Goal: Task Accomplishment & Management: Manage account settings

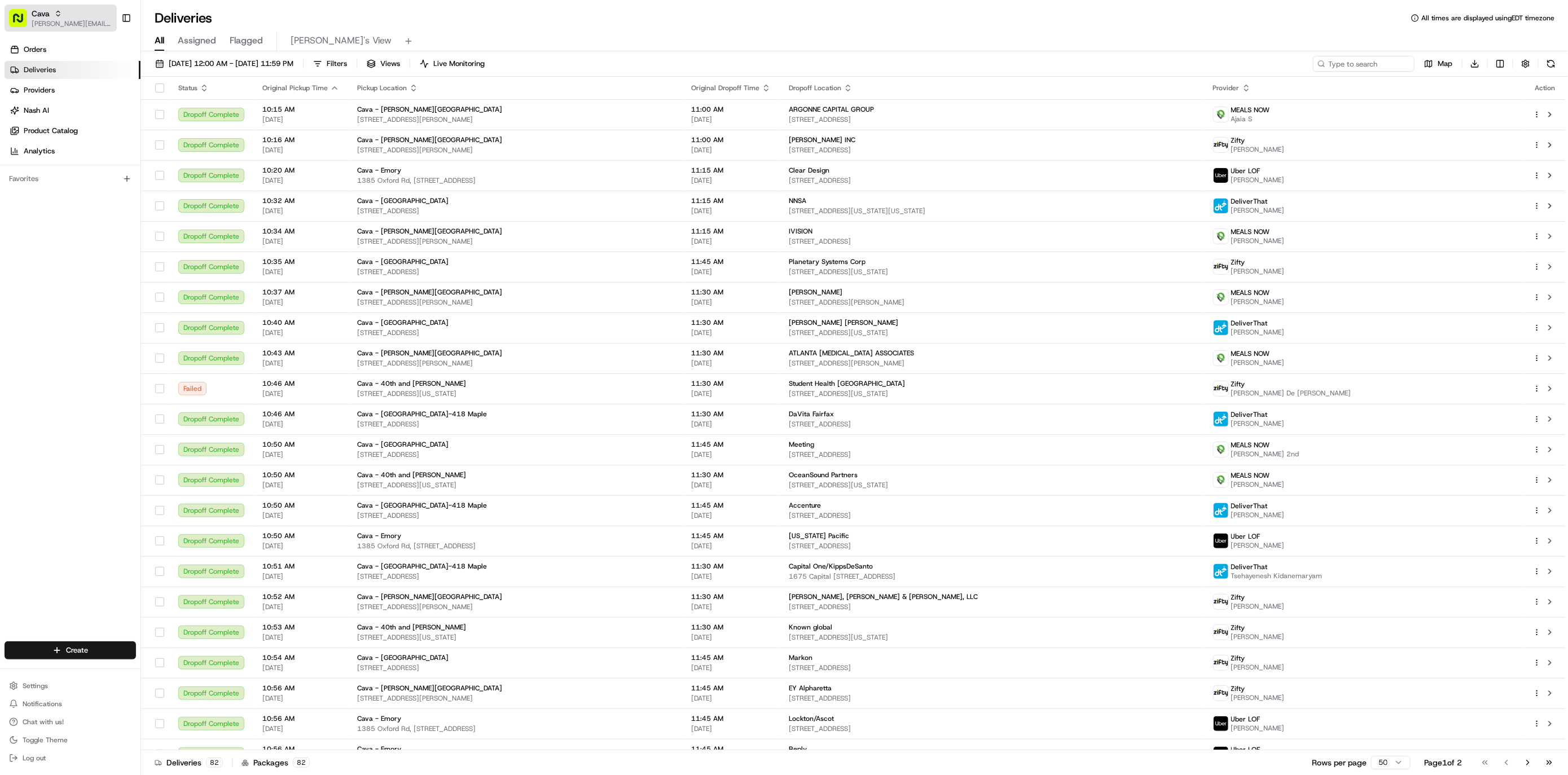
click at [45, 25] on span "[PERSON_NAME][EMAIL_ADDRESS][DOMAIN_NAME]" at bounding box center [72, 23] width 81 height 9
type input "red's"
click at [176, 62] on span "Red's Best" at bounding box center [161, 59] width 35 height 10
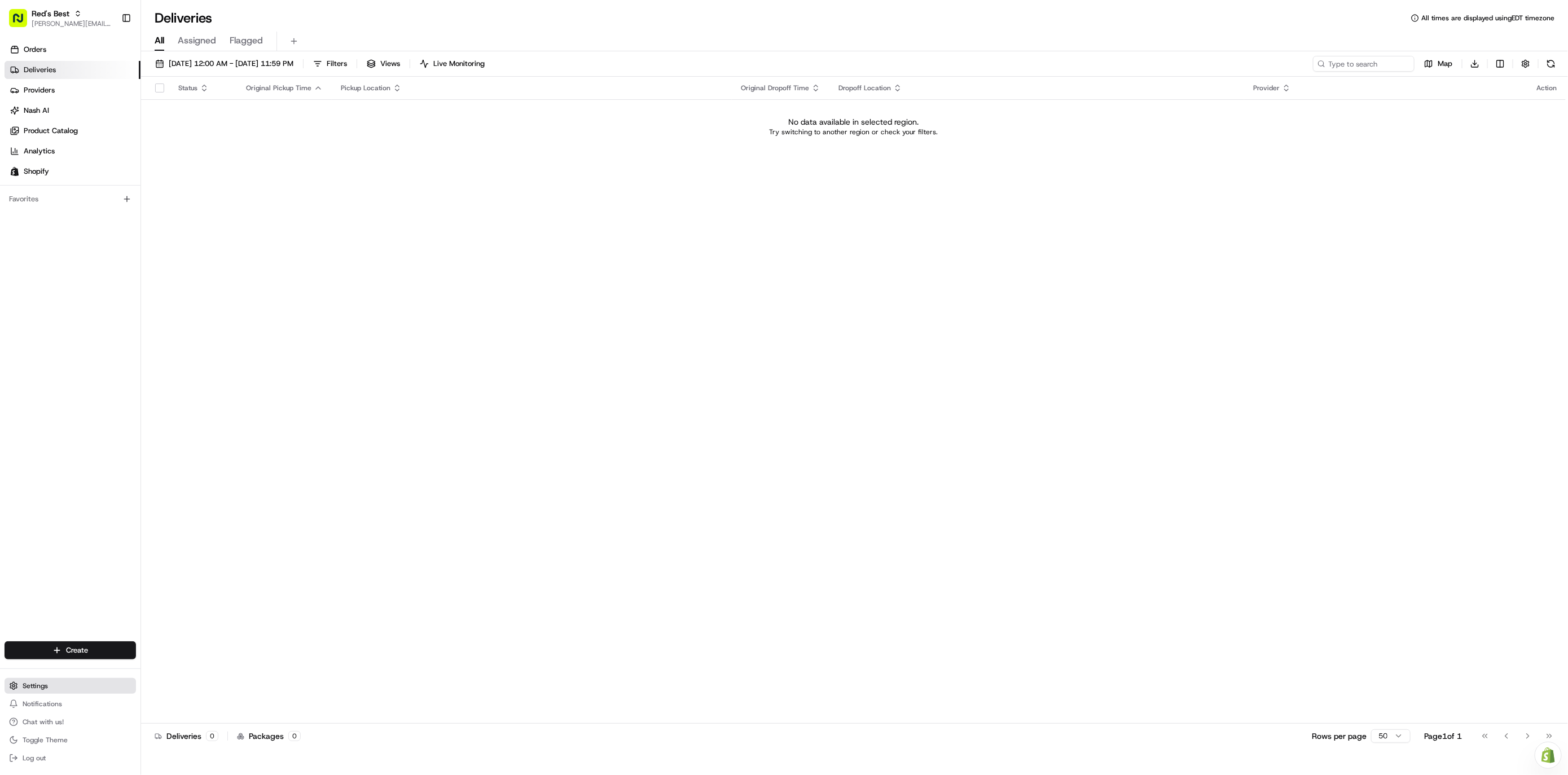
click at [55, 694] on button "Settings" at bounding box center [70, 686] width 132 height 16
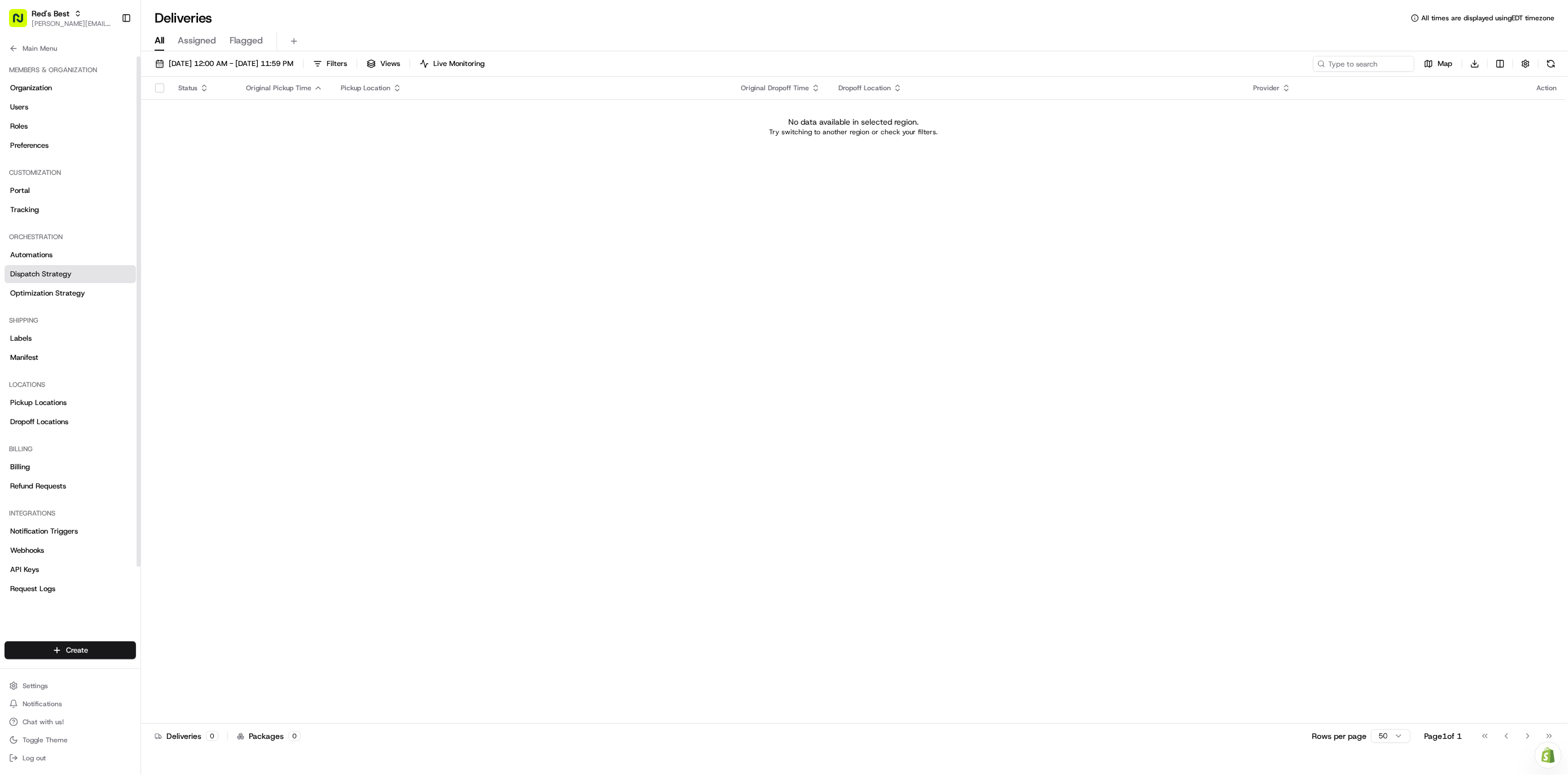
click at [84, 274] on link "Dispatch Strategy" at bounding box center [70, 275] width 132 height 18
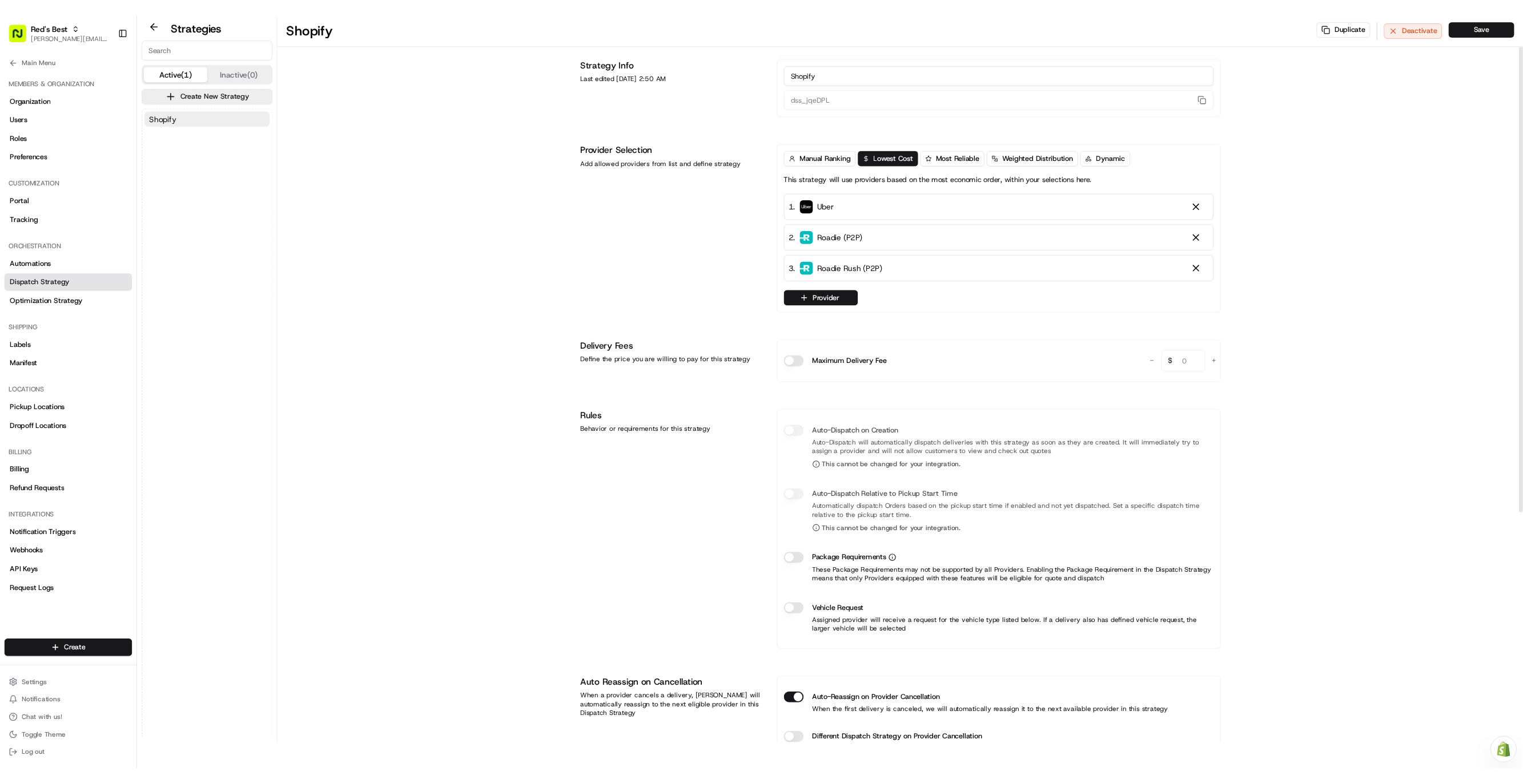
scroll to position [7, 0]
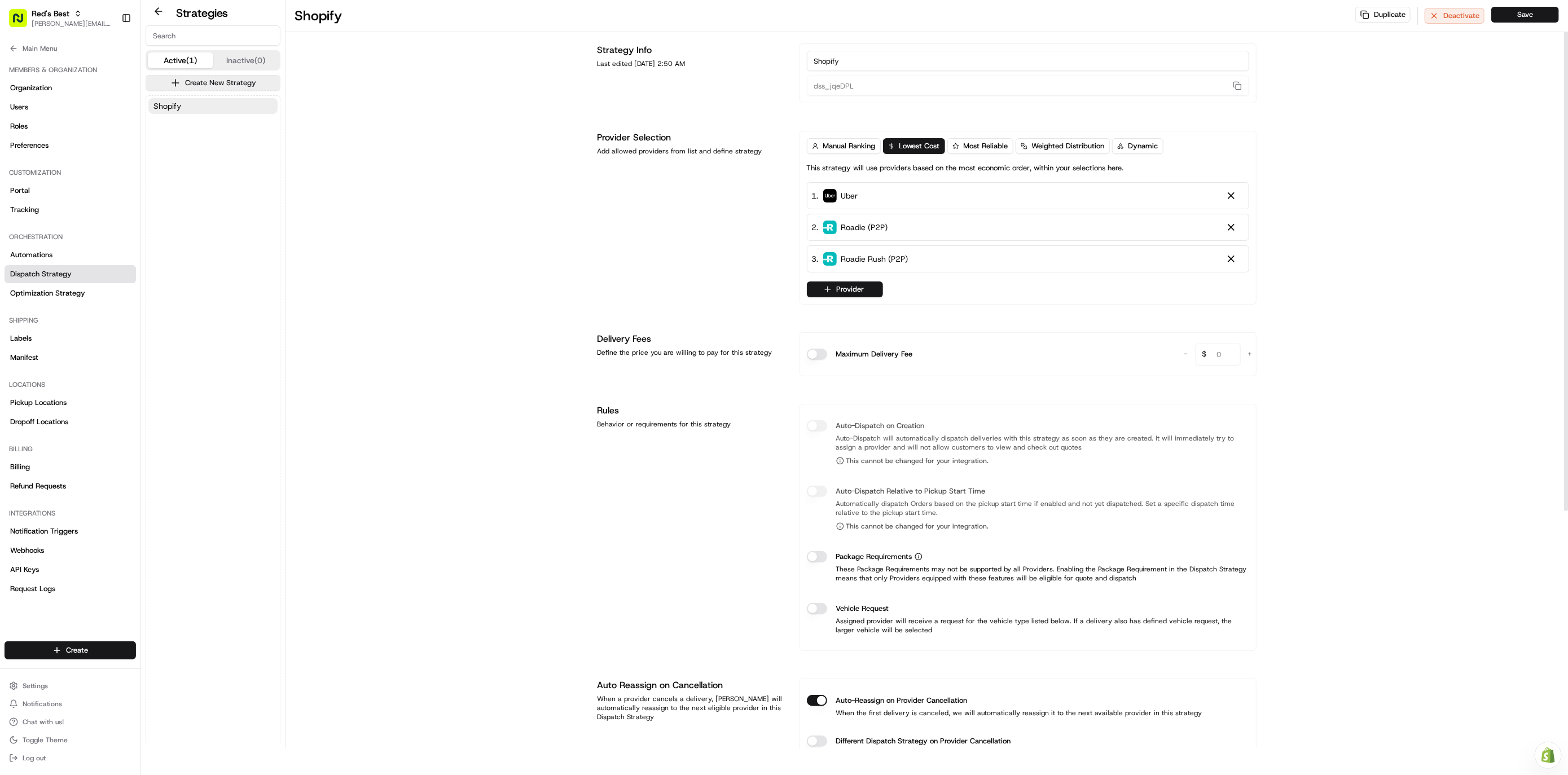
click at [841, 457] on span "Auto-Dispatch will automatically dispatch deliveries with this strategy as soon…" at bounding box center [1042, 449] width 413 height 32
click at [841, 464] on icon at bounding box center [840, 461] width 8 height 8
click at [841, 464] on icon at bounding box center [840, 461] width 8 height 8
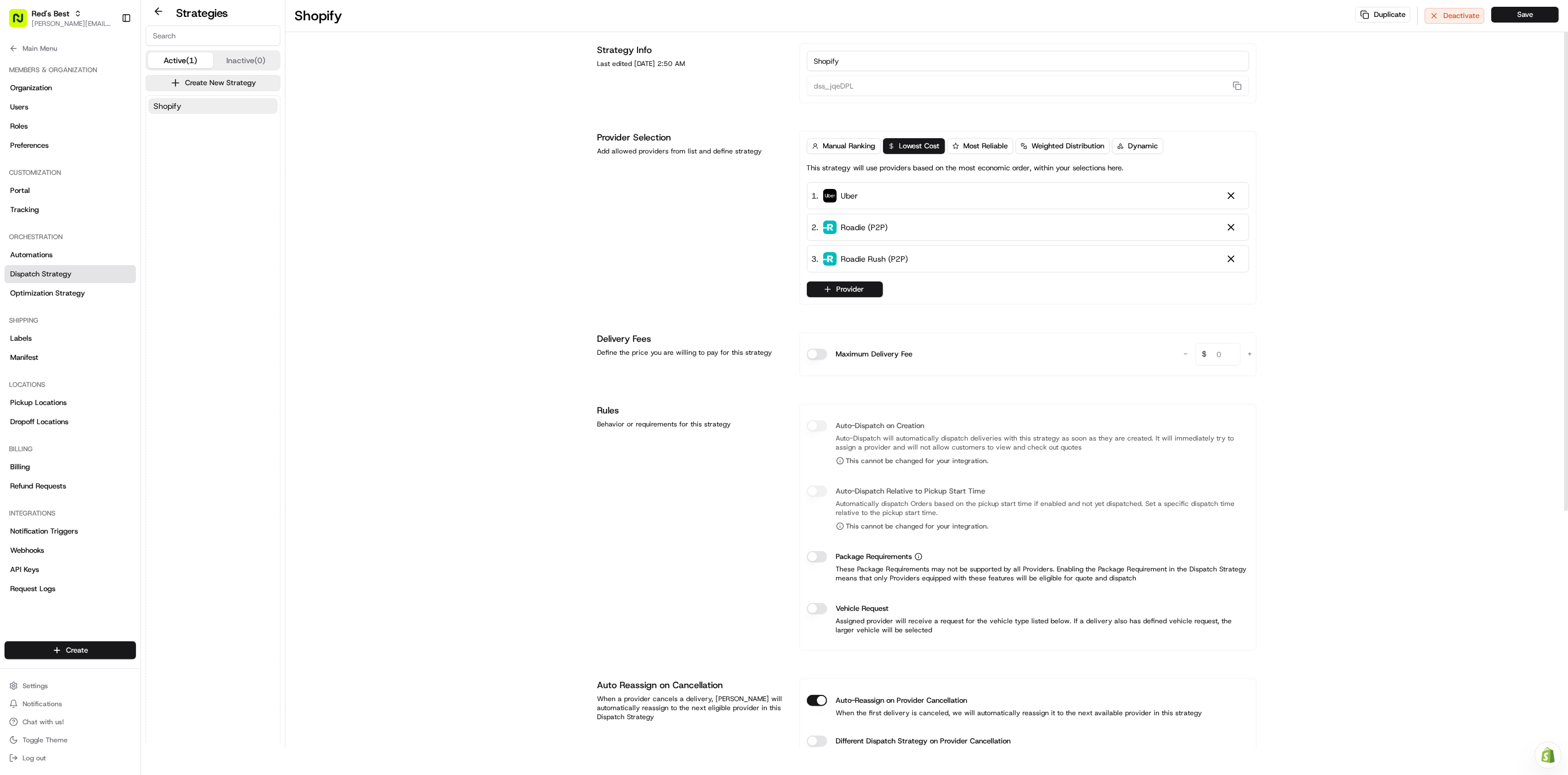
click at [518, 469] on div "Shopify Duplicate Deactivate Save Strategy Info Last edited [DATE] 2:50 AM Shop…" at bounding box center [927, 544] width 1283 height 1101
click at [46, 685] on span "Settings" at bounding box center [35, 686] width 25 height 9
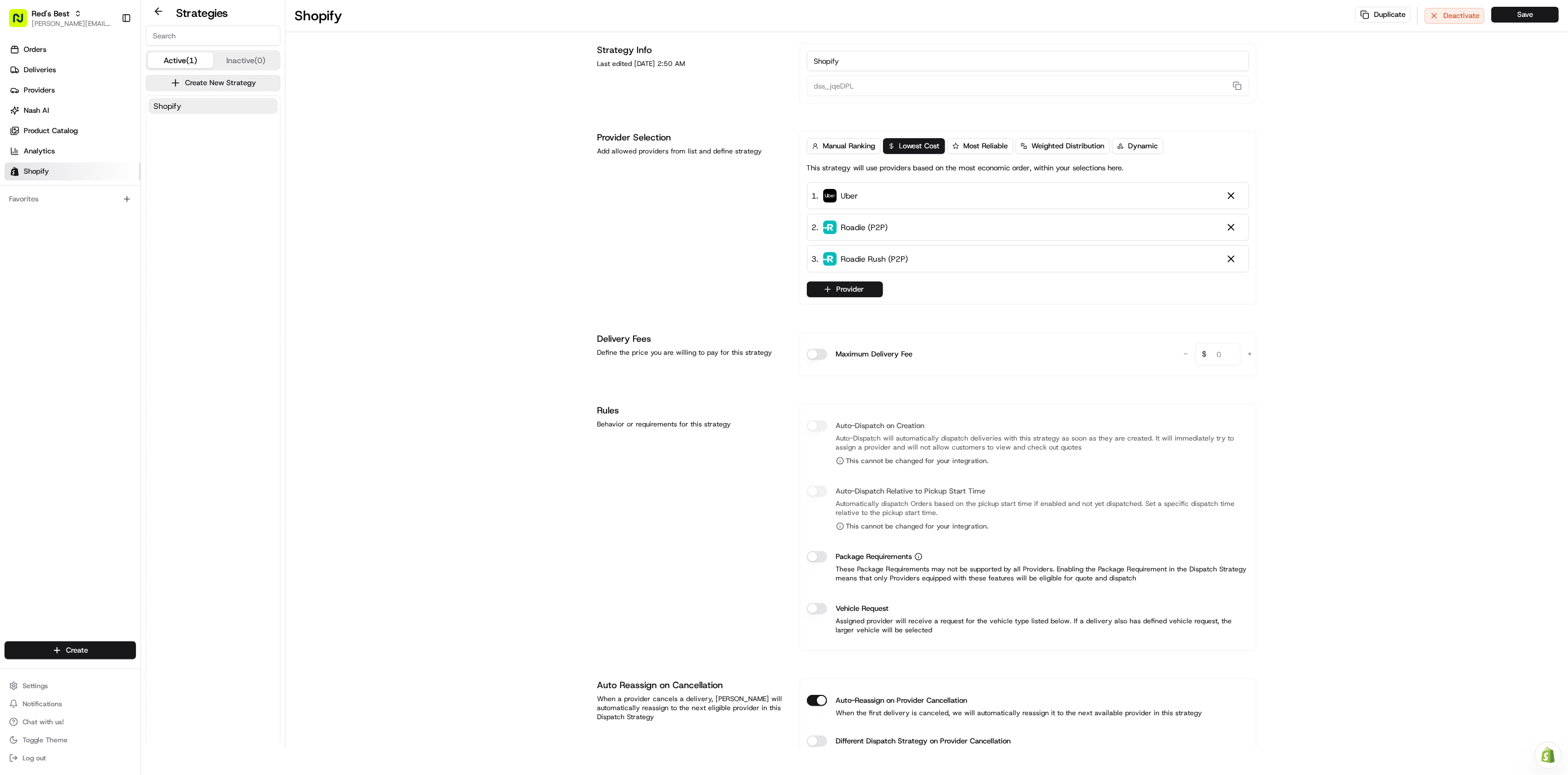
click at [57, 175] on link "Shopify" at bounding box center [72, 172] width 136 height 18
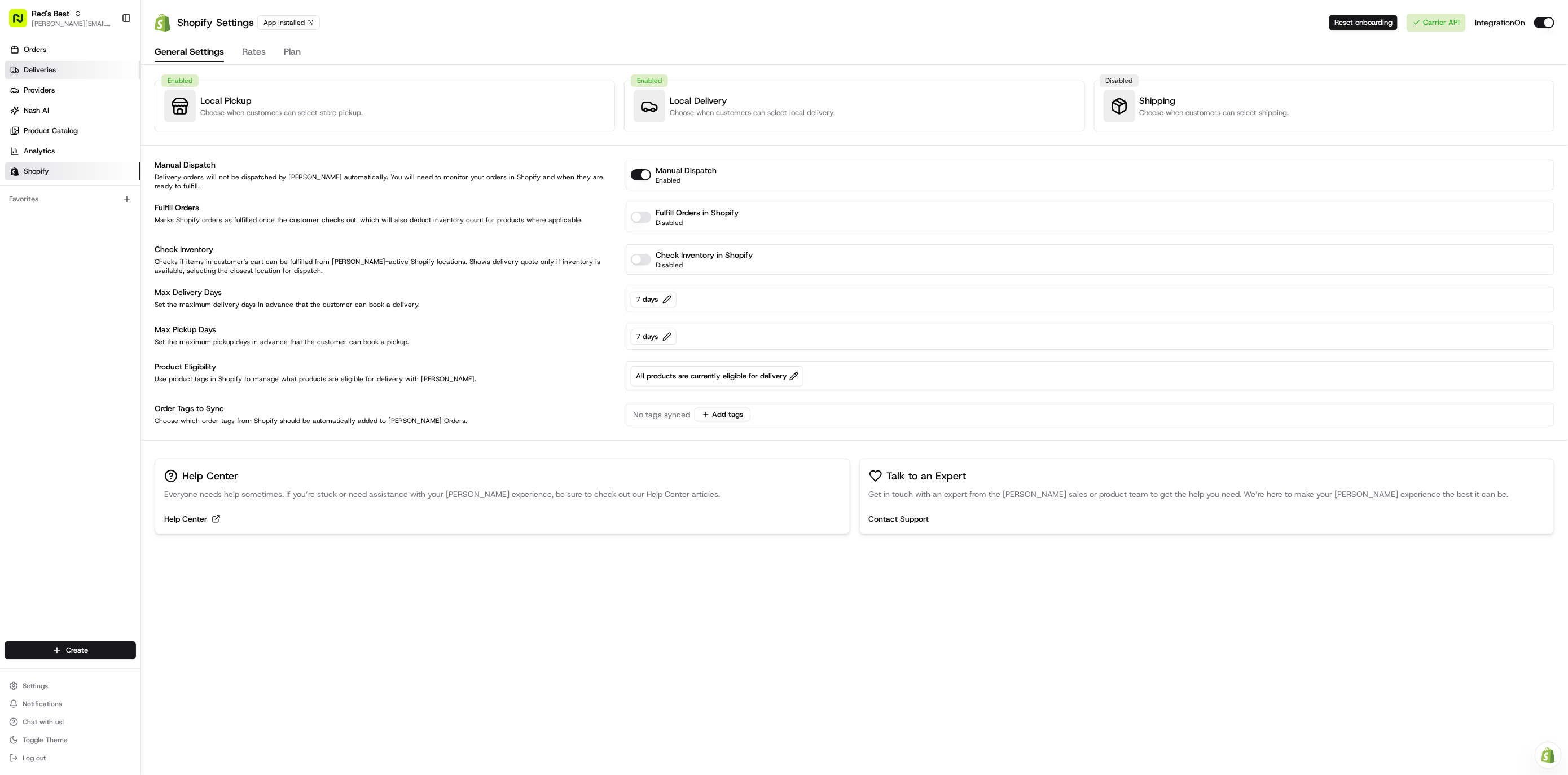
click at [63, 72] on link "Deliveries" at bounding box center [72, 70] width 136 height 18
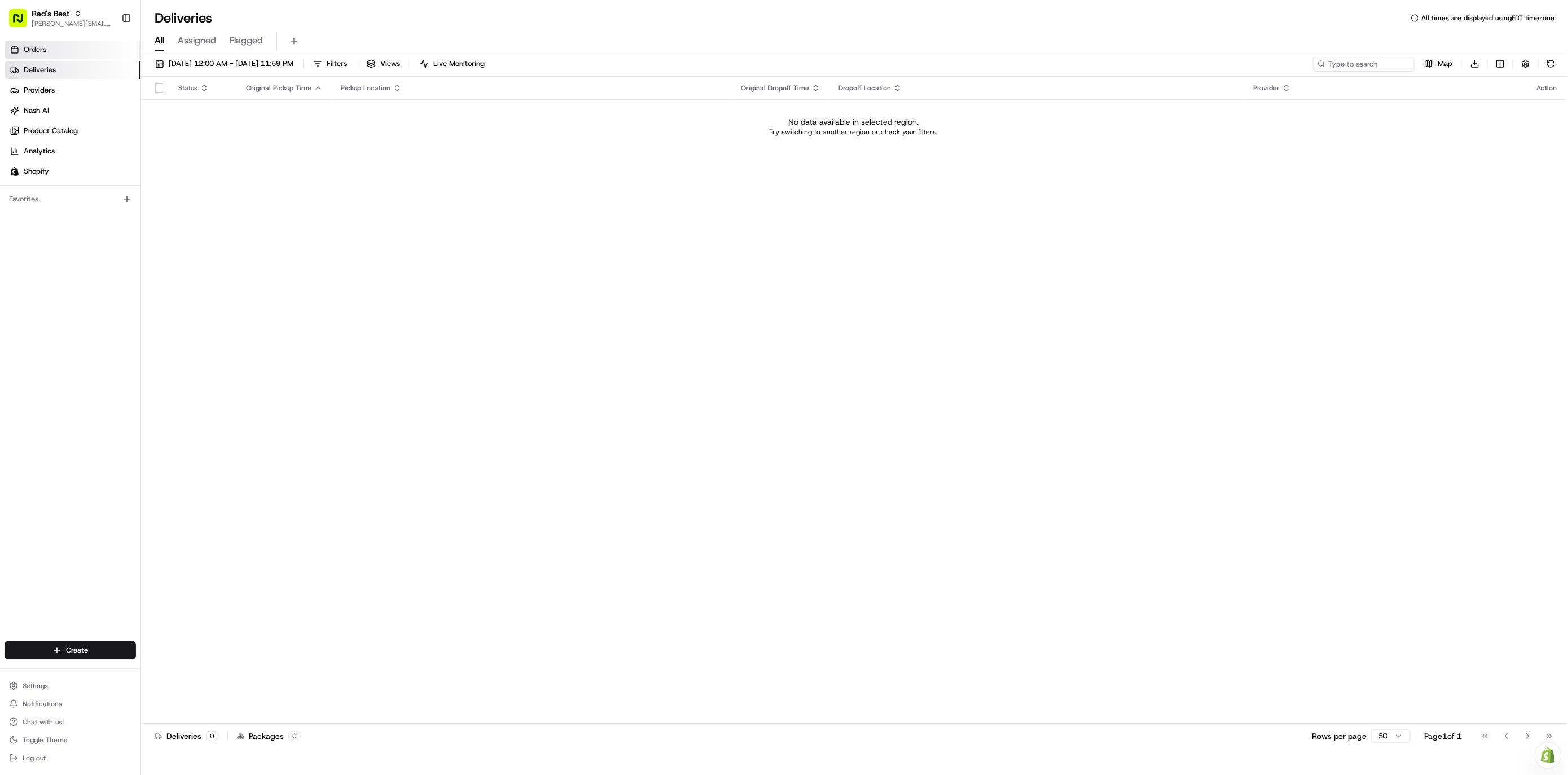
click at [54, 50] on link "Orders" at bounding box center [72, 50] width 136 height 18
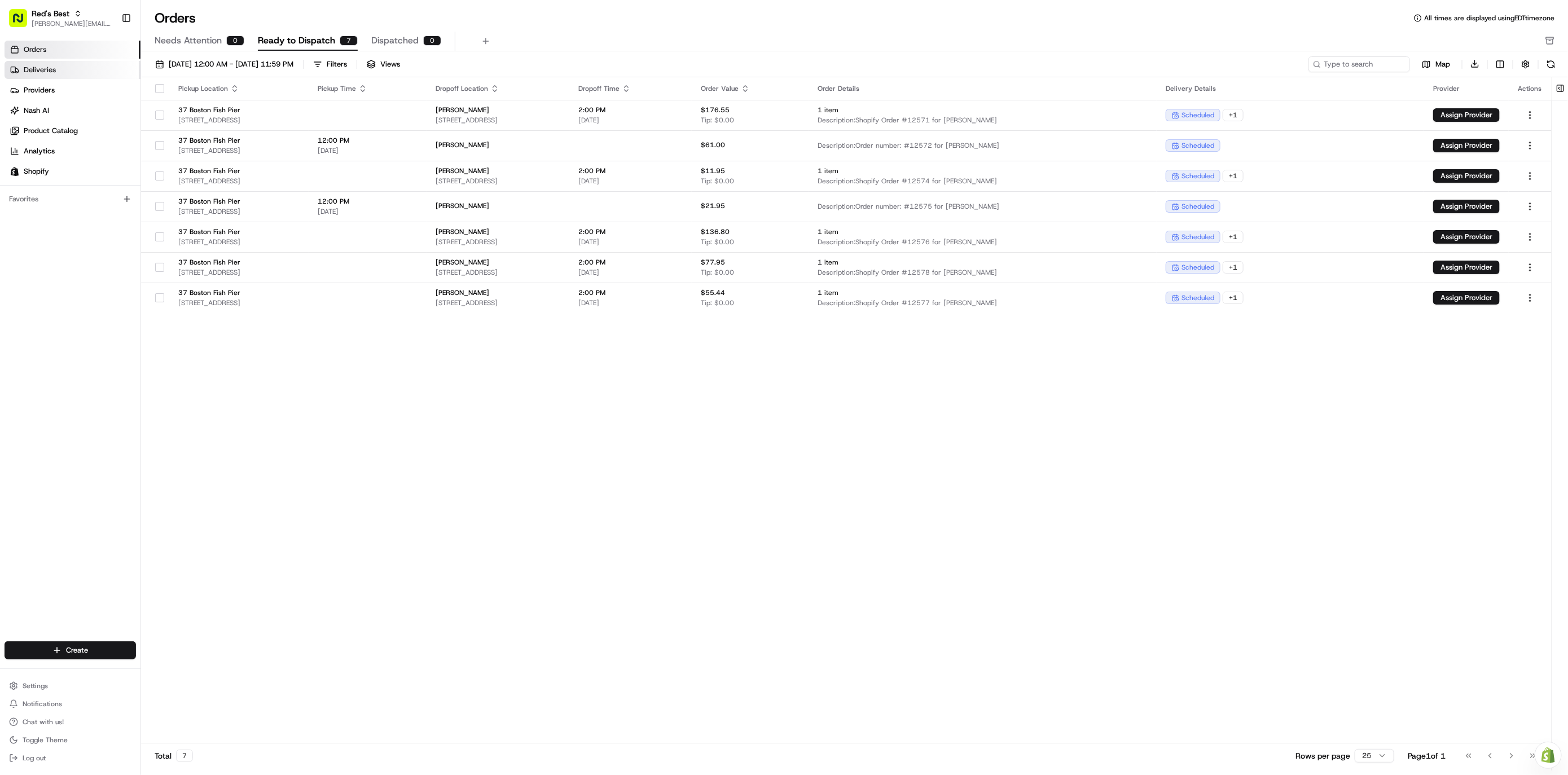
click at [59, 71] on link "Deliveries" at bounding box center [72, 70] width 136 height 18
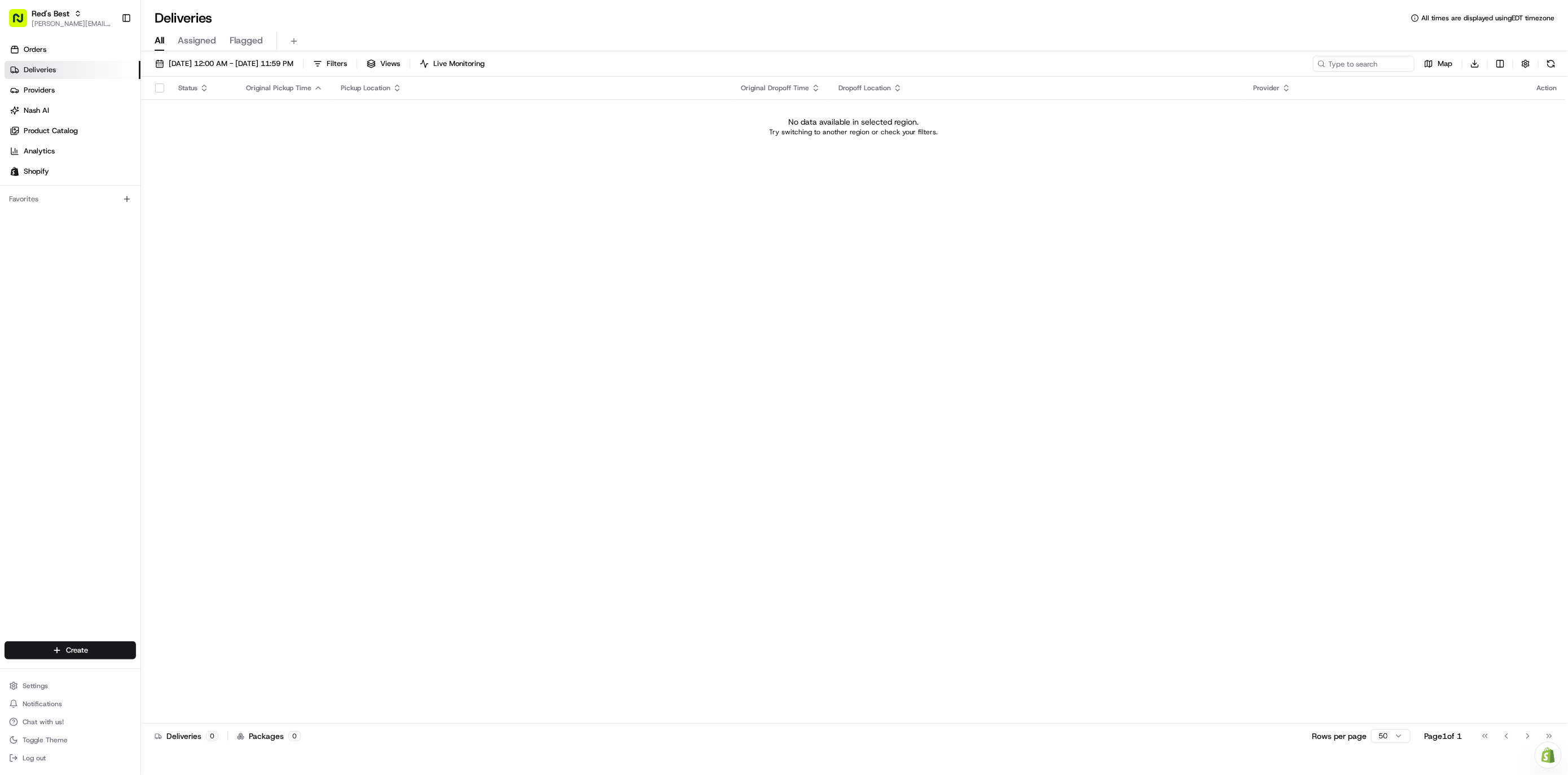
click at [51, 38] on div "Orders Deliveries Providers [PERSON_NAME] Product Catalog Analytics Shopify" at bounding box center [70, 110] width 140 height 149
click at [52, 50] on link "Orders" at bounding box center [72, 50] width 136 height 18
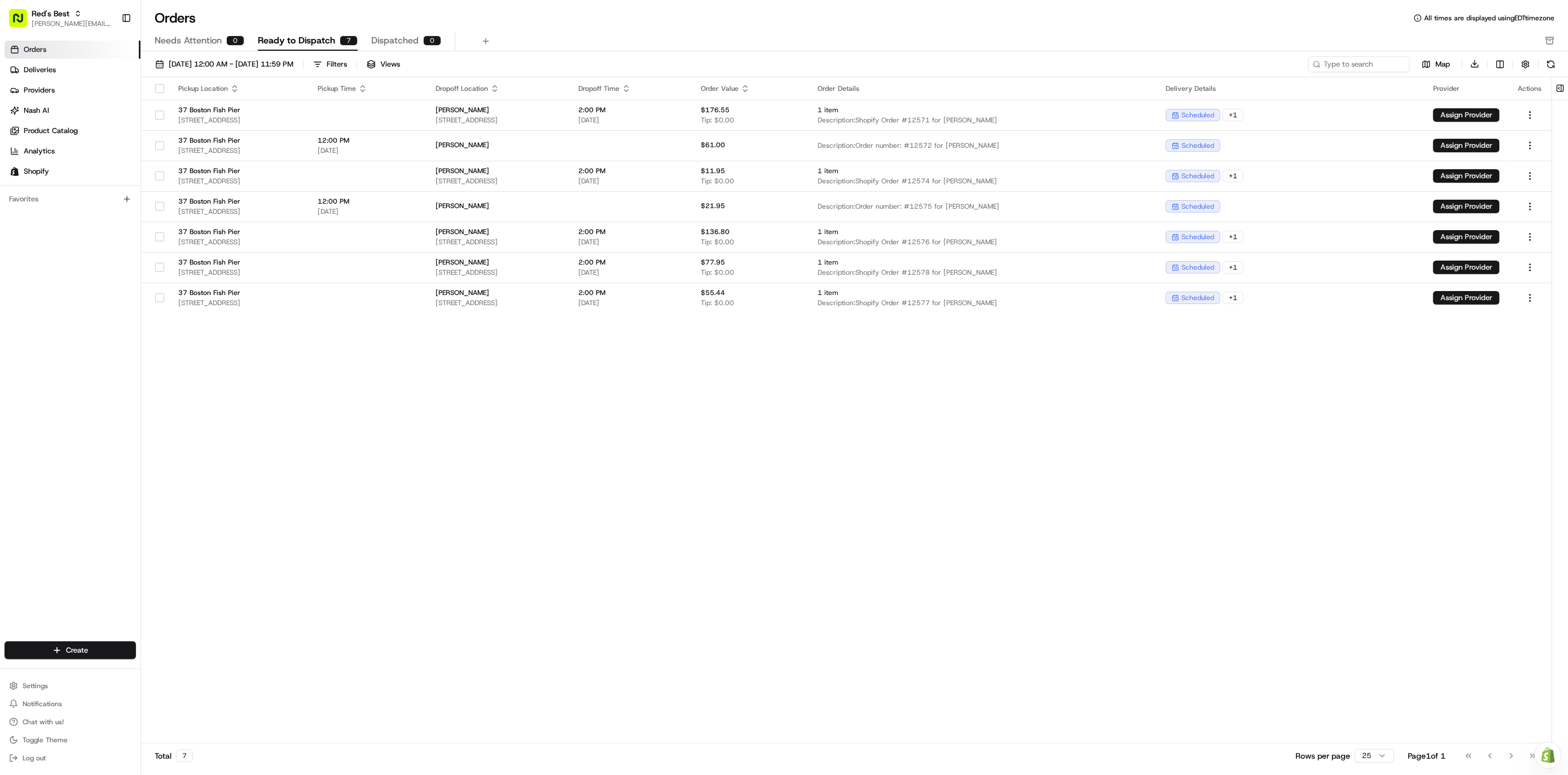
click at [604, 38] on div "Needs Attention 0 Ready to Dispatch 7 Dispatched 0" at bounding box center [846, 41] width 1384 height 19
click at [605, 57] on div "[DATE] 12:00 AM - [DATE] 11:59 PM Filters Views" at bounding box center [728, 64] width 1156 height 16
click at [754, 52] on div "[DATE] 12:00 AM - [DATE] 11:59 PM Filters Views Map Download Pickup Location Pi…" at bounding box center [854, 413] width 1427 height 724
click at [1400, 114] on html "Red's Best [EMAIL_ADDRESS][DOMAIN_NAME] Toggle Sidebar Orders Deliveries Provid…" at bounding box center [784, 387] width 1568 height 775
drag, startPoint x: 706, startPoint y: 40, endPoint x: 563, endPoint y: 71, distance: 146.3
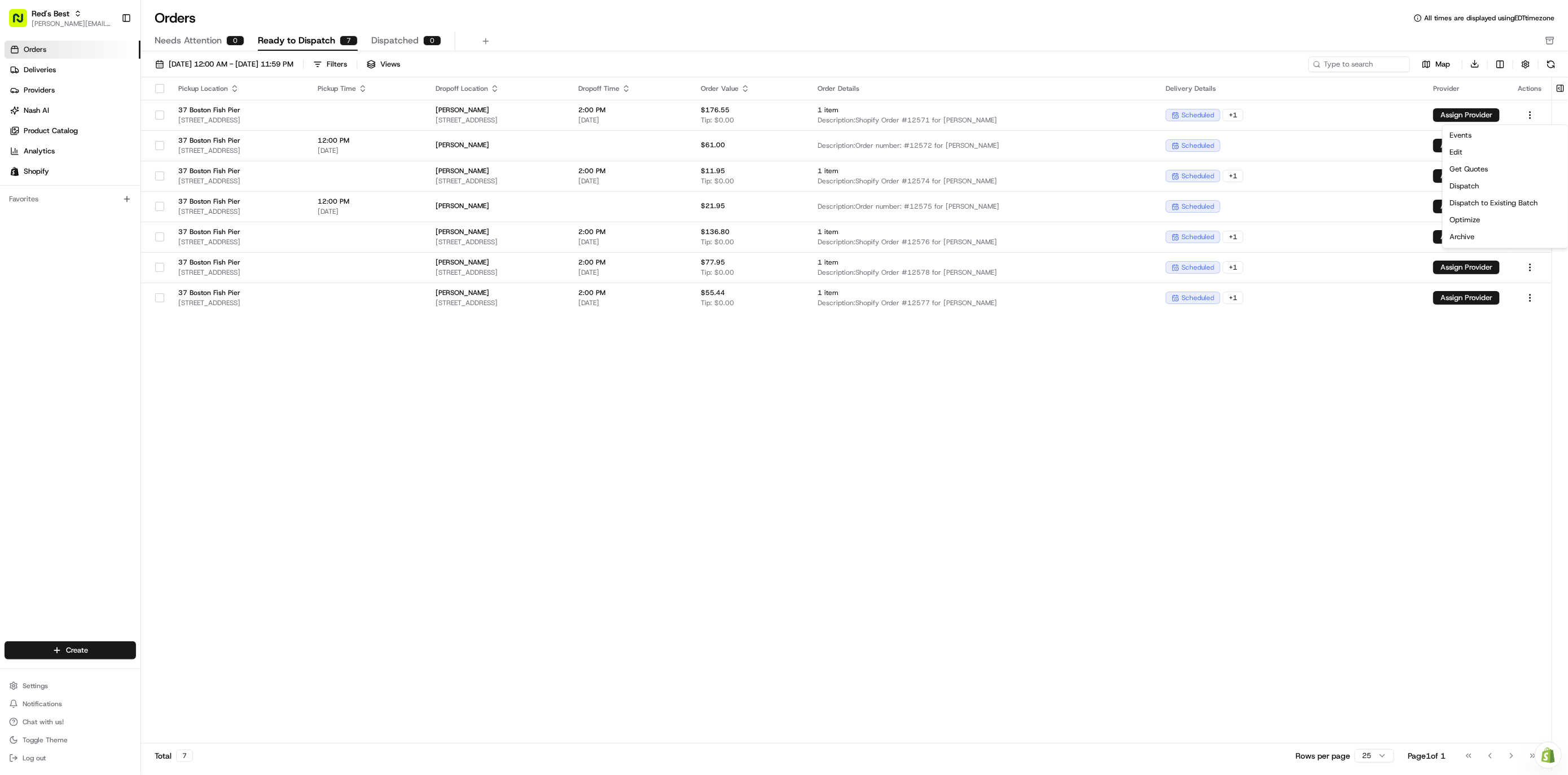
click at [706, 41] on html "Red's Best [EMAIL_ADDRESS][DOMAIN_NAME] Toggle Sidebar Orders Deliveries Provid…" at bounding box center [784, 387] width 1568 height 775
click at [1400, 115] on html "Red's Best [EMAIL_ADDRESS][DOMAIN_NAME] Toggle Sidebar Orders Deliveries Provid…" at bounding box center [784, 387] width 1568 height 775
drag, startPoint x: 1196, startPoint y: 21, endPoint x: 1342, endPoint y: 85, distance: 159.4
click at [1196, 21] on html "Red's Best [EMAIL_ADDRESS][DOMAIN_NAME] Toggle Sidebar Orders Deliveries Provid…" at bounding box center [784, 387] width 1568 height 775
click at [1400, 113] on button "Assign Provider" at bounding box center [1467, 115] width 67 height 13
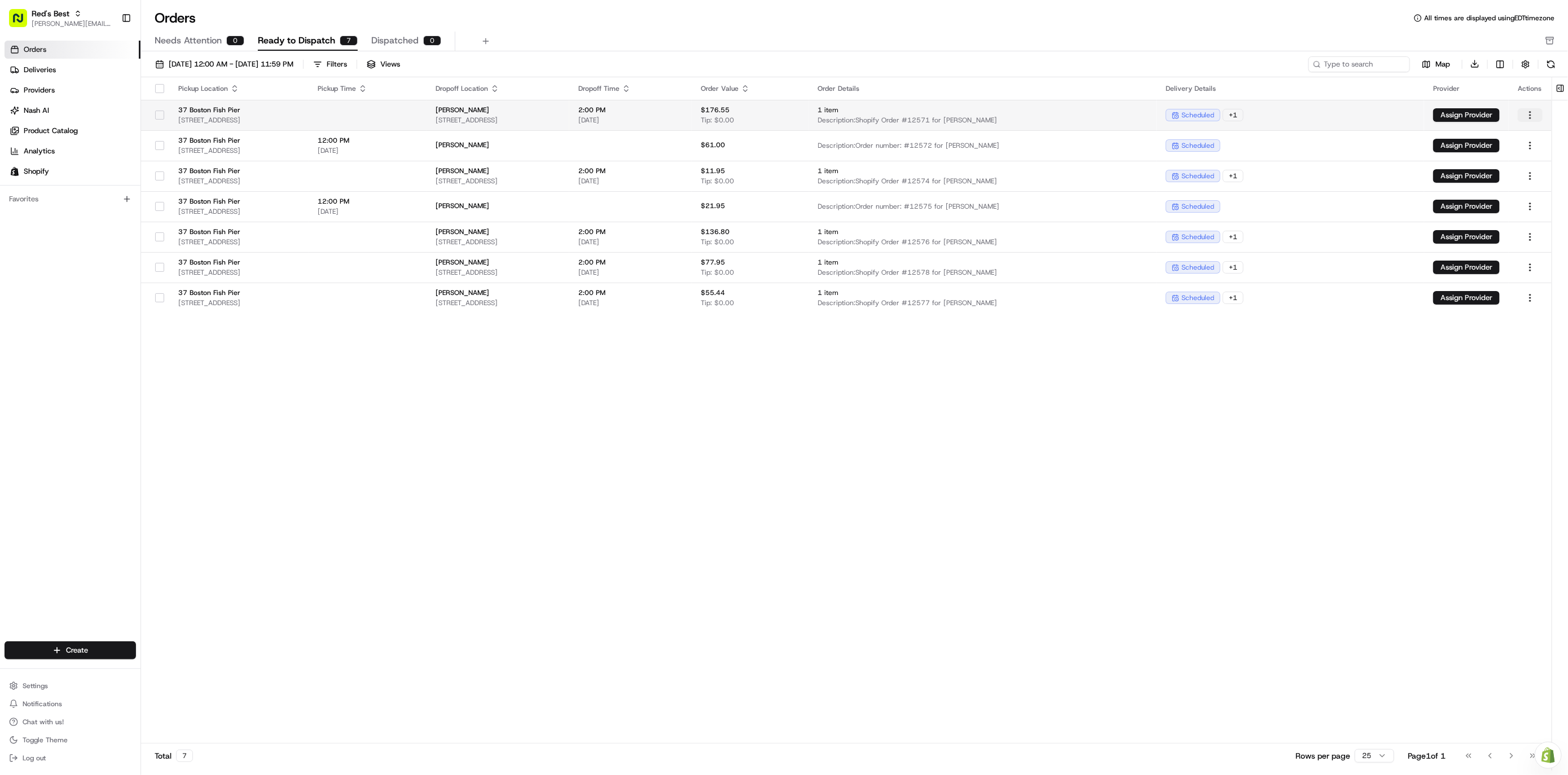
click at [1400, 115] on html "Red's Best [EMAIL_ADDRESS][DOMAIN_NAME] Toggle Sidebar Orders Deliveries Provid…" at bounding box center [784, 387] width 1568 height 775
click at [1380, 330] on html "Red's Best [EMAIL_ADDRESS][DOMAIN_NAME] Toggle Sidebar Orders Deliveries Provid…" at bounding box center [784, 387] width 1568 height 775
click at [1119, 40] on div "Needs Attention 0 Ready to Dispatch 7 Dispatched 0" at bounding box center [846, 41] width 1384 height 19
click at [733, 50] on div "Needs Attention 0 Ready to Dispatch 7 Dispatched 0" at bounding box center [846, 41] width 1384 height 19
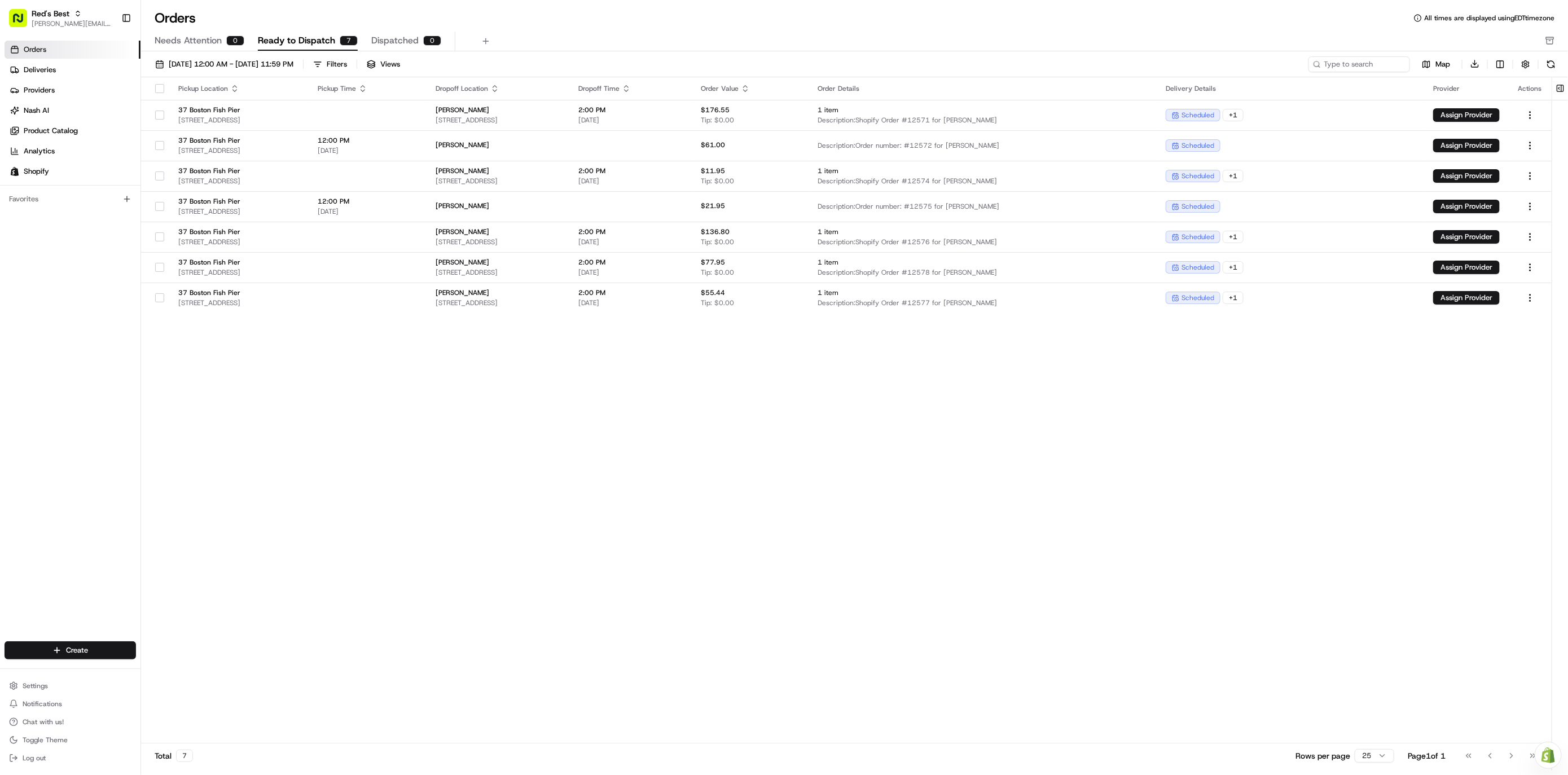
click at [578, 62] on div "[DATE] 12:00 AM - [DATE] 11:59 PM Filters Views" at bounding box center [728, 64] width 1156 height 16
click at [1400, 235] on html "Red's Best [EMAIL_ADDRESS][DOMAIN_NAME] Toggle Sidebar Orders Deliveries Provid…" at bounding box center [784, 387] width 1568 height 775
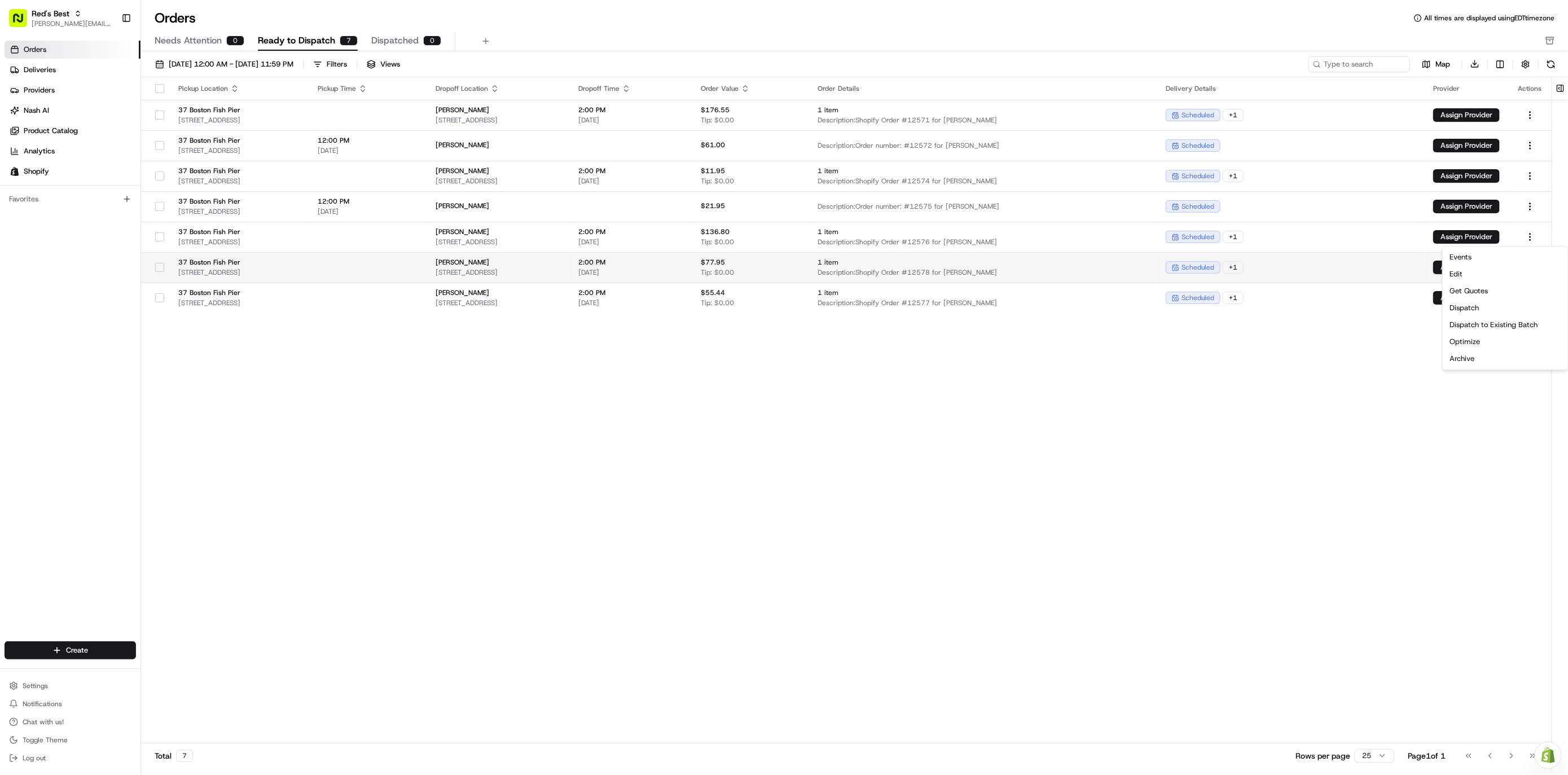
drag, startPoint x: 1290, startPoint y: 382, endPoint x: 842, endPoint y: 276, distance: 460.4
click at [1289, 382] on html "Red's Best [EMAIL_ADDRESS][DOMAIN_NAME] Toggle Sidebar Orders Deliveries Provid…" at bounding box center [784, 387] width 1568 height 775
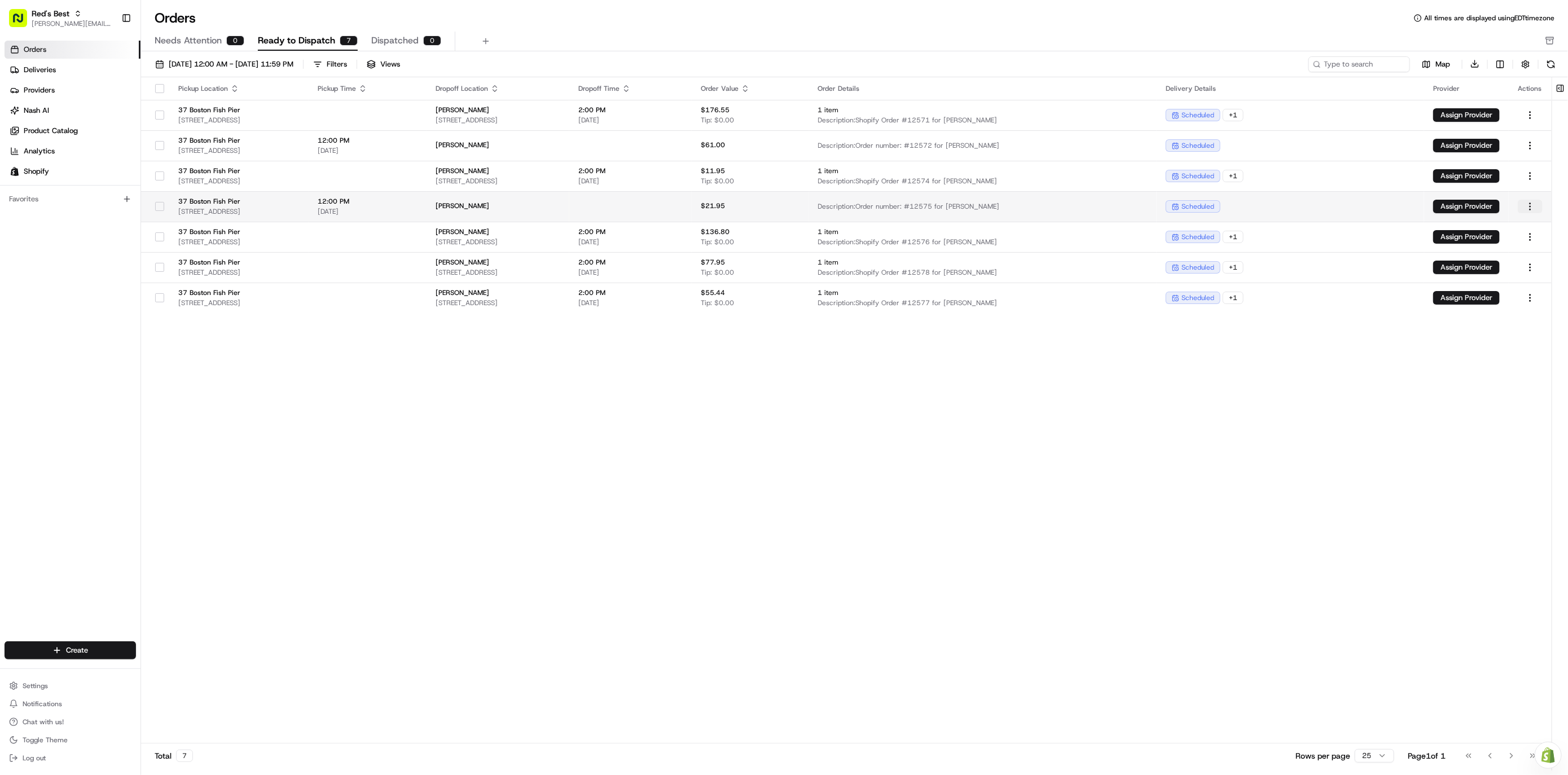
click at [1400, 205] on html "Red's Best [EMAIL_ADDRESS][DOMAIN_NAME] Toggle Sidebar Orders Deliveries Provid…" at bounding box center [784, 387] width 1568 height 775
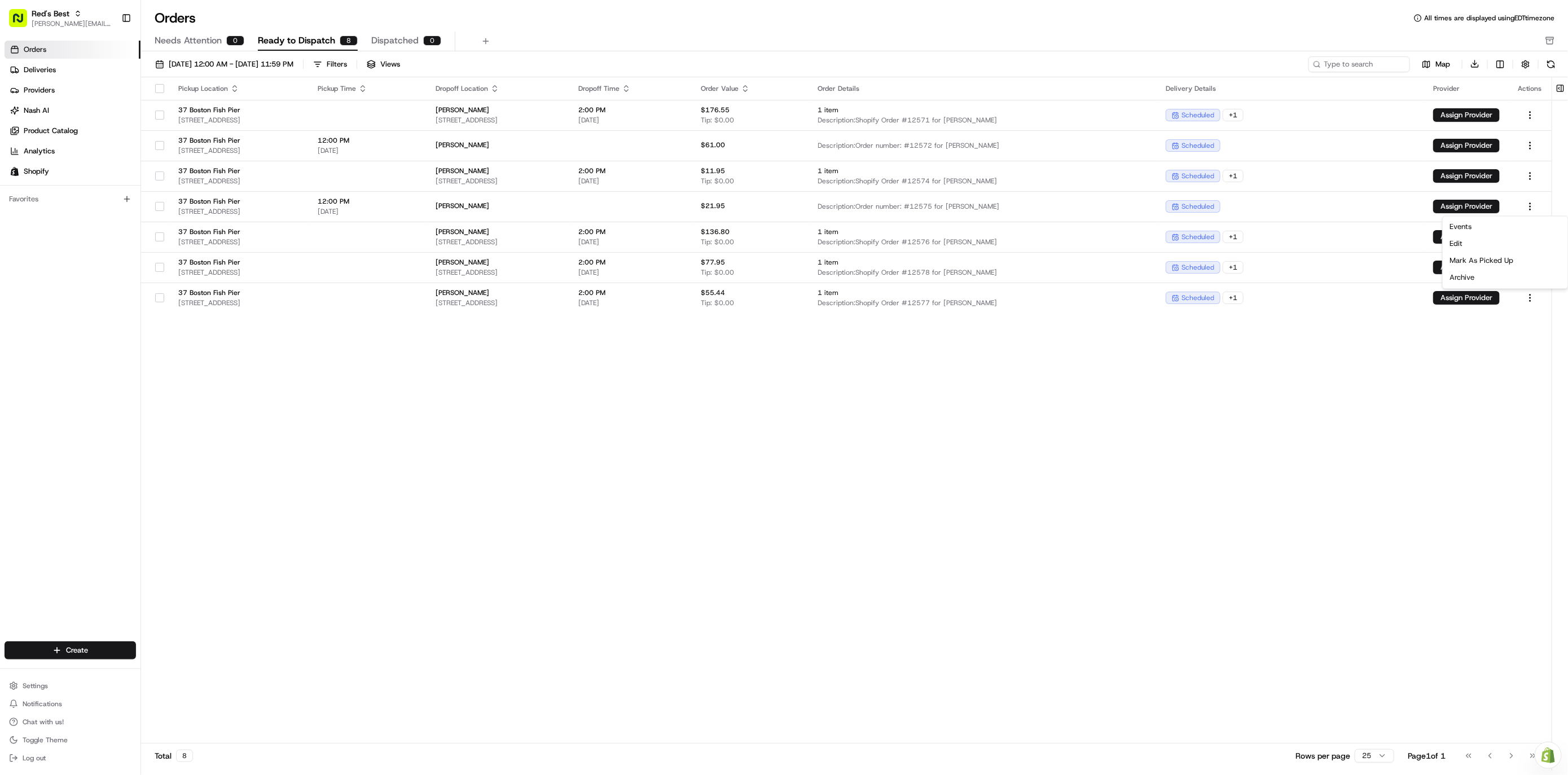
click at [1102, 34] on html "Red's Best [EMAIL_ADDRESS][DOMAIN_NAME] Toggle Sidebar Orders Deliveries Provid…" at bounding box center [784, 387] width 1568 height 775
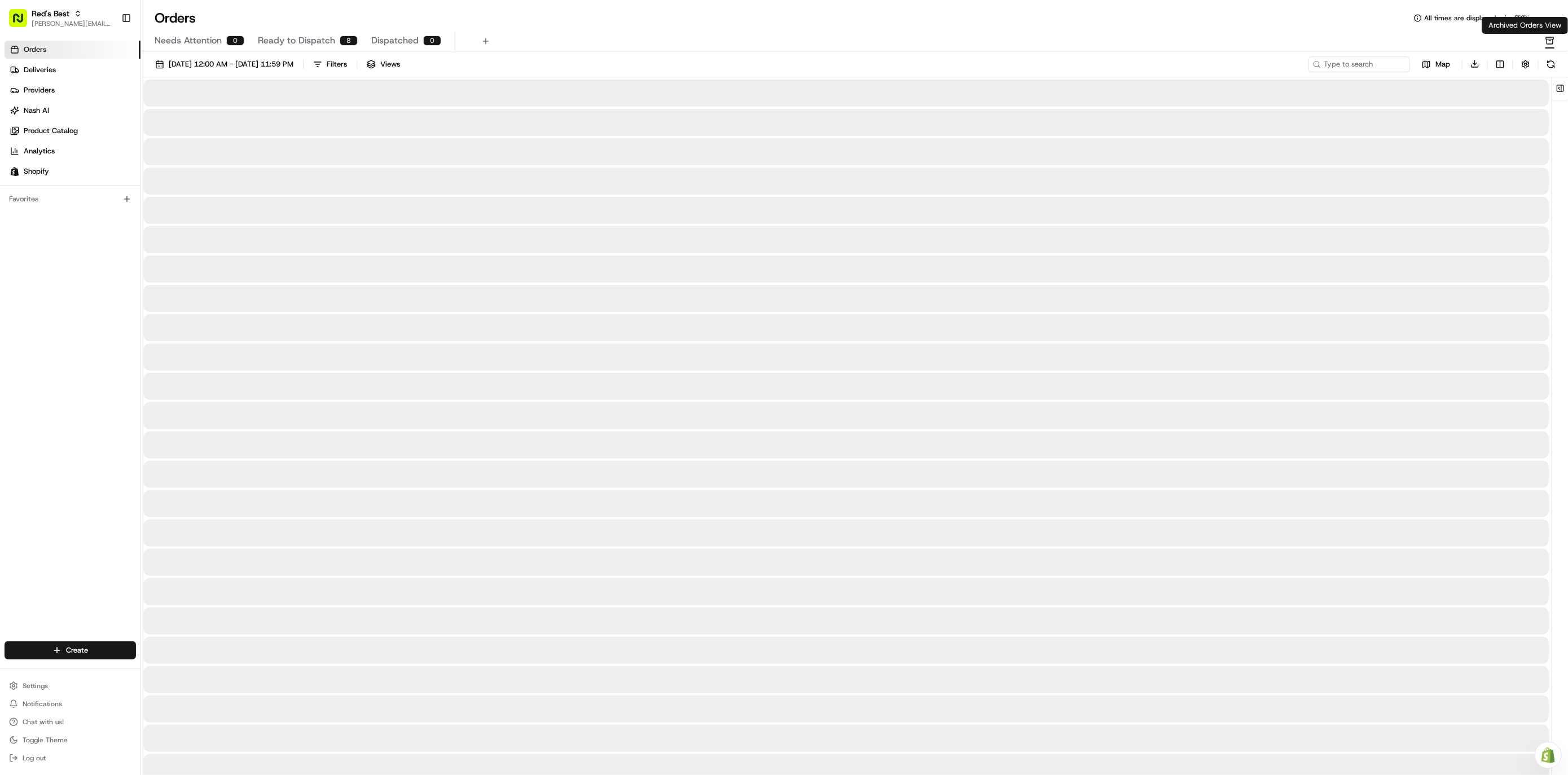
click at [1400, 43] on icon "button" at bounding box center [1550, 41] width 6 height 5
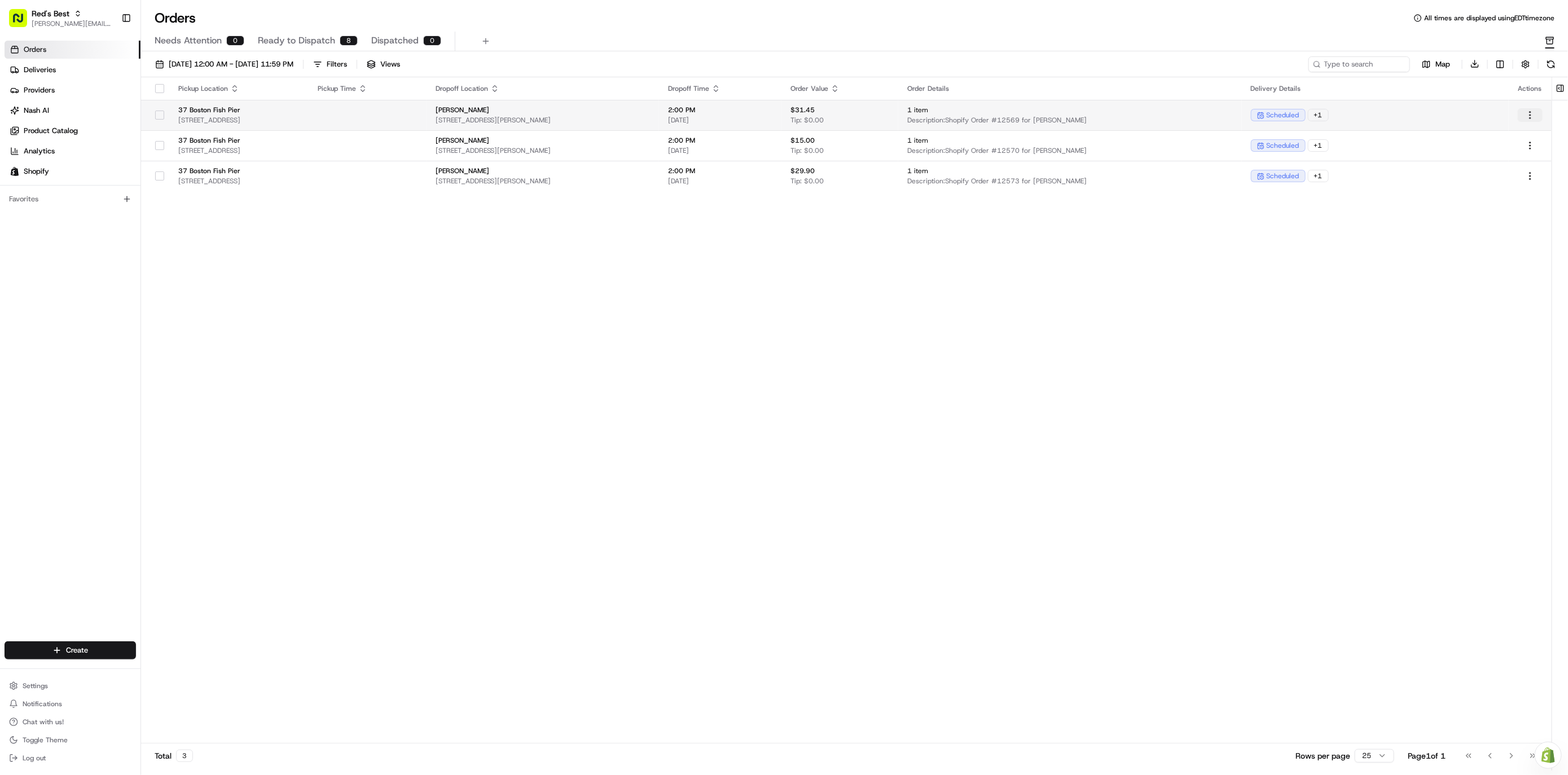
click at [1400, 113] on html "Red's Best [EMAIL_ADDRESS][DOMAIN_NAME] Toggle Sidebar Orders Deliveries Provid…" at bounding box center [784, 387] width 1568 height 775
drag, startPoint x: 846, startPoint y: 10, endPoint x: 723, endPoint y: 21, distance: 123.5
click at [846, 10] on html "Red's Best [EMAIL_ADDRESS][DOMAIN_NAME] Toggle Sidebar Orders Deliveries Provid…" at bounding box center [784, 387] width 1568 height 775
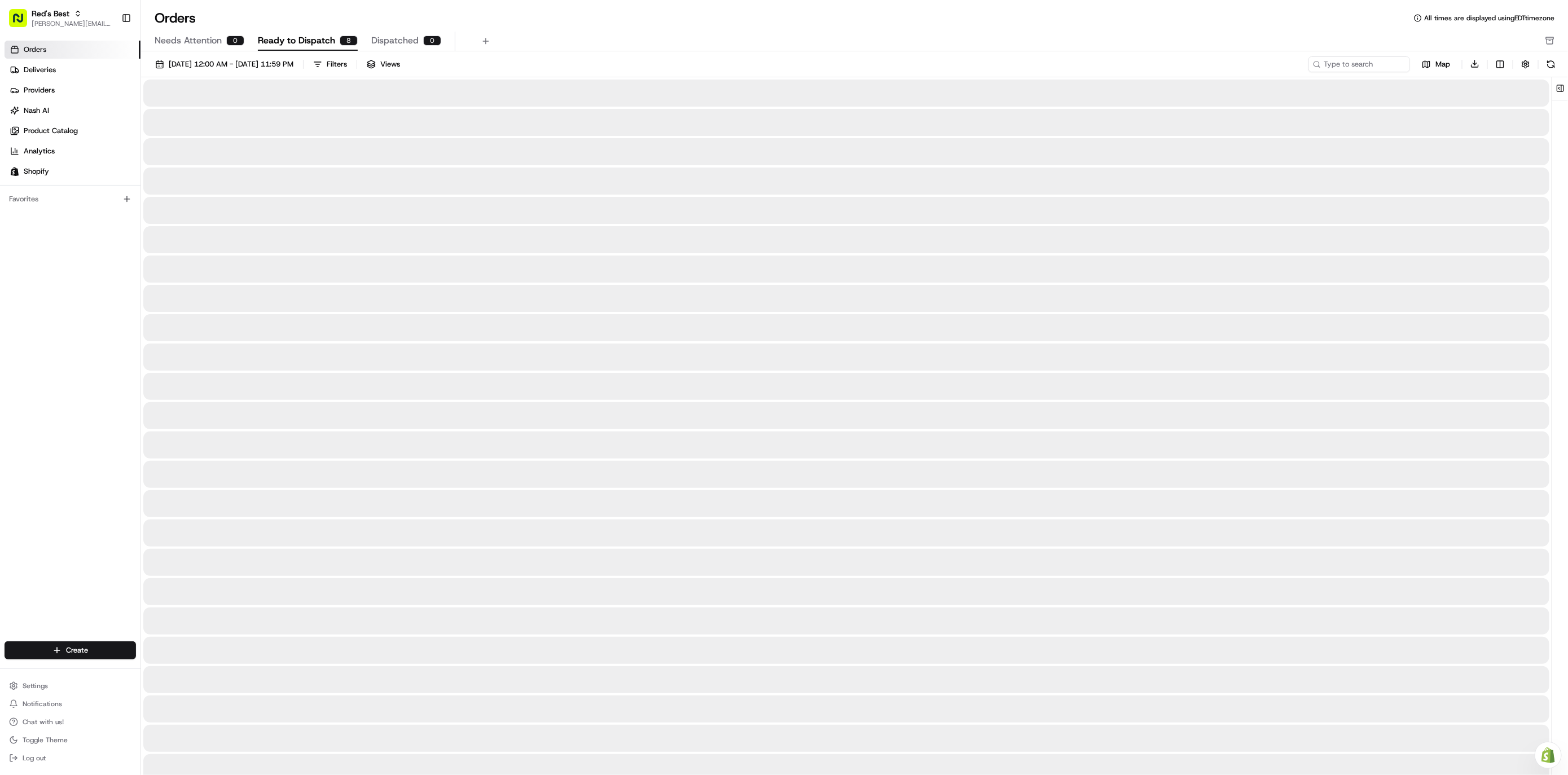
click at [315, 40] on span "Ready to Dispatch" at bounding box center [296, 40] width 77 height 13
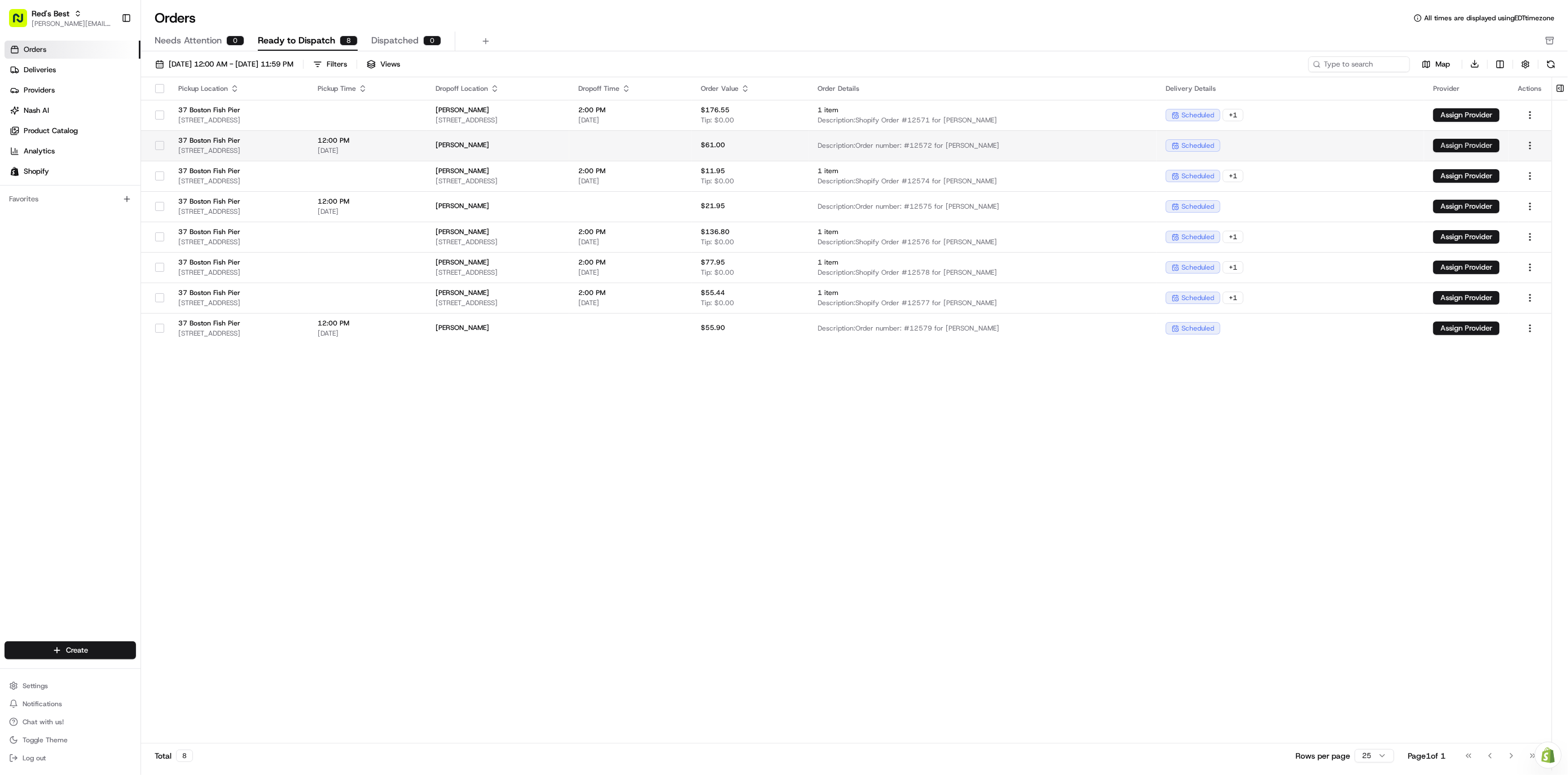
click at [1400, 146] on button "Assign Provider" at bounding box center [1467, 145] width 67 height 13
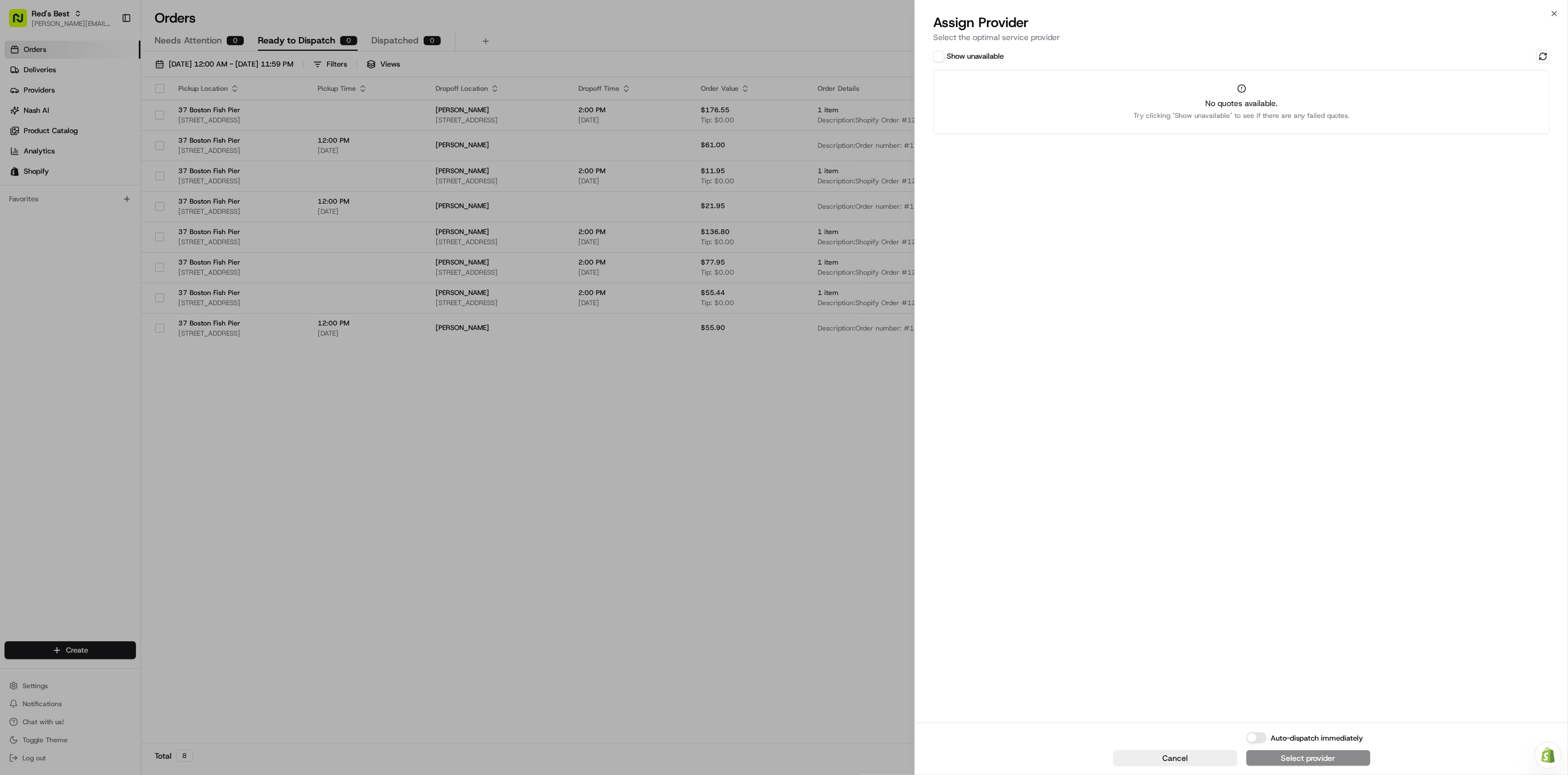
click at [937, 59] on button "Show unavailable" at bounding box center [939, 57] width 11 height 11
click at [939, 52] on button "Show unavailable" at bounding box center [939, 57] width 11 height 11
click at [1400, 15] on icon "button" at bounding box center [1555, 13] width 4 height 4
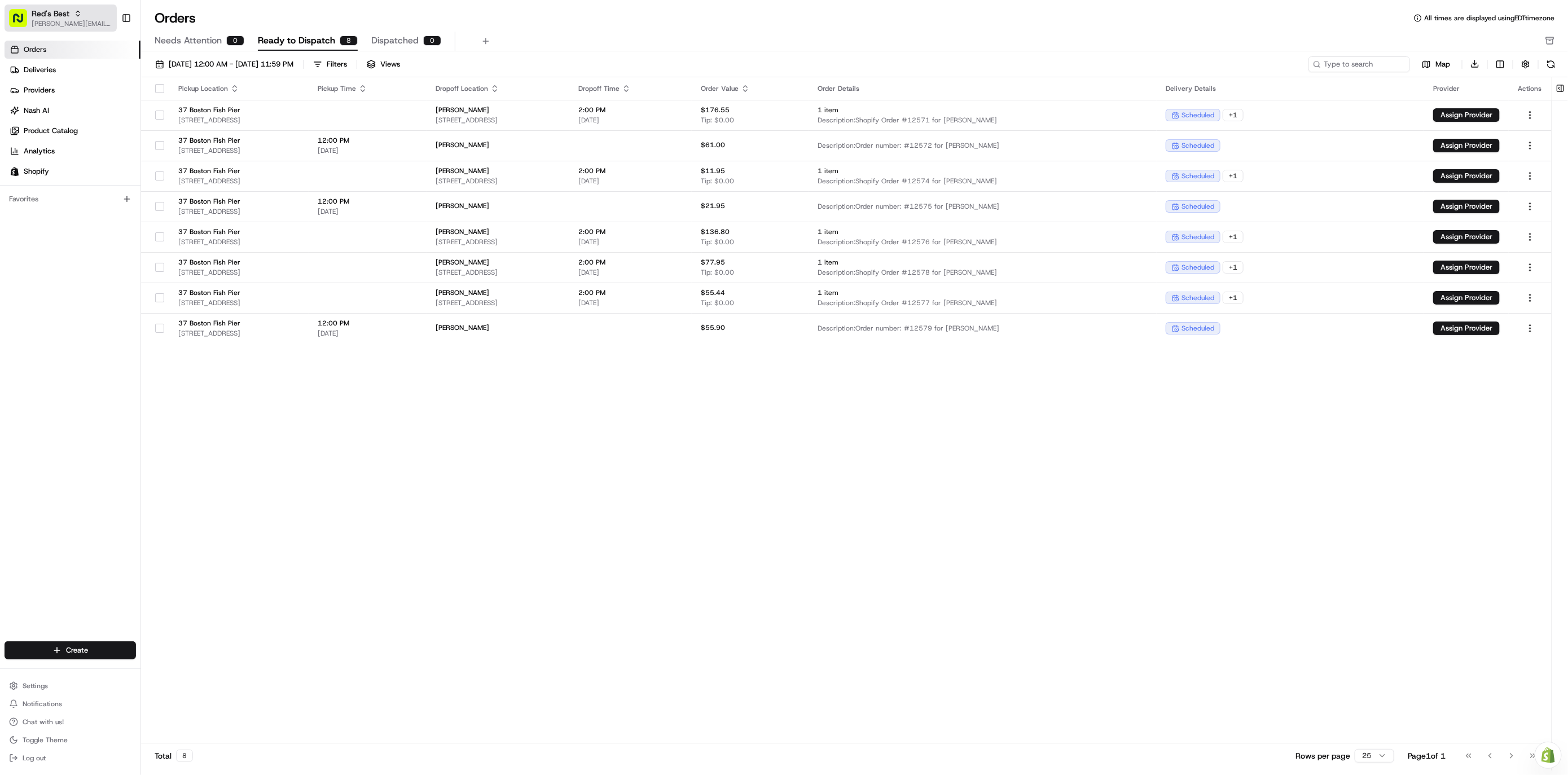
click at [38, 11] on span "Red's Best" at bounding box center [50, 13] width 38 height 11
type input "gabb"
click at [169, 59] on span "[PERSON_NAME]'s Catering" at bounding box center [191, 59] width 96 height 10
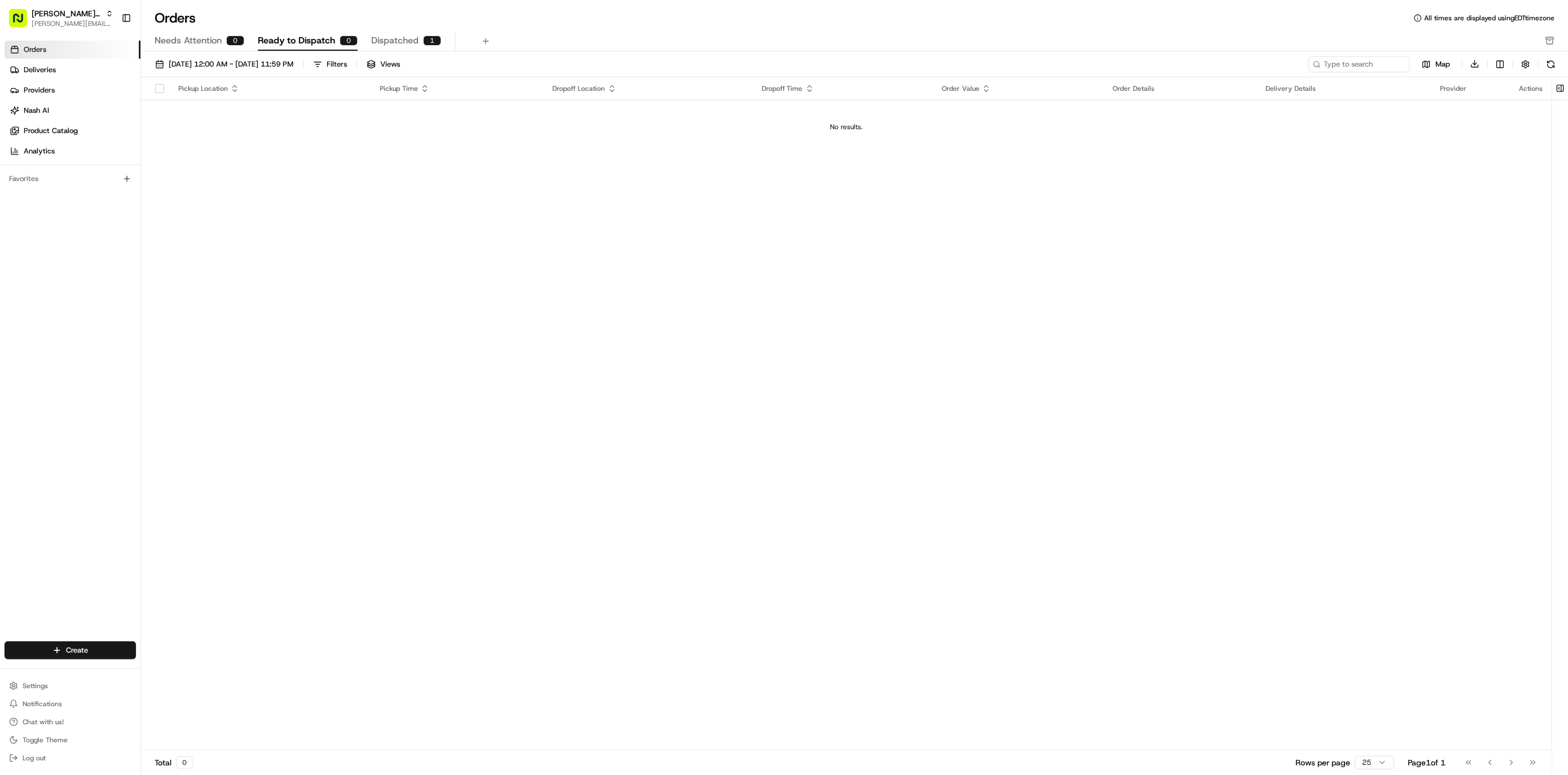
click at [395, 39] on span "Dispatched" at bounding box center [395, 40] width 47 height 13
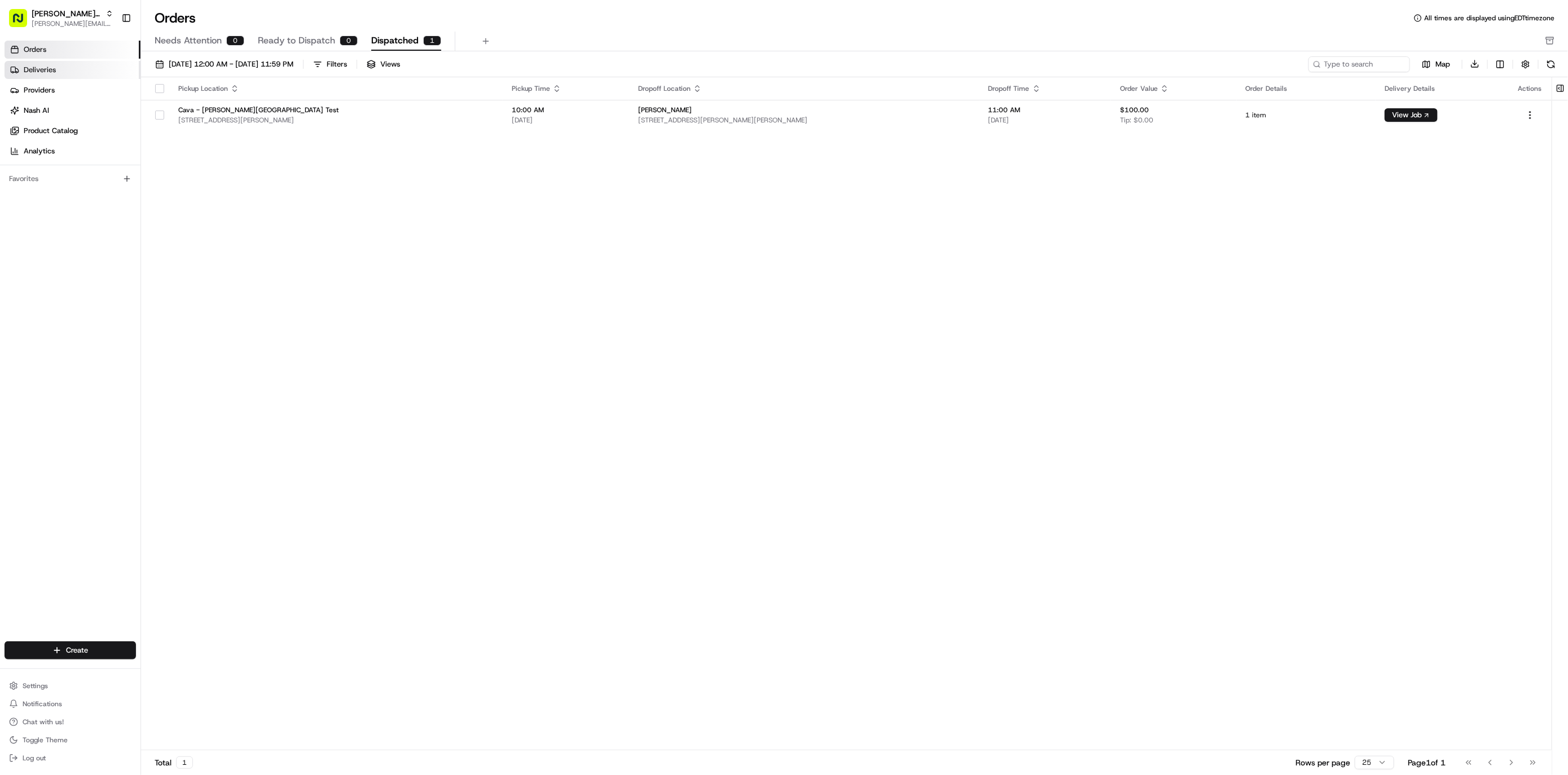
click at [67, 75] on link "Deliveries" at bounding box center [72, 70] width 136 height 18
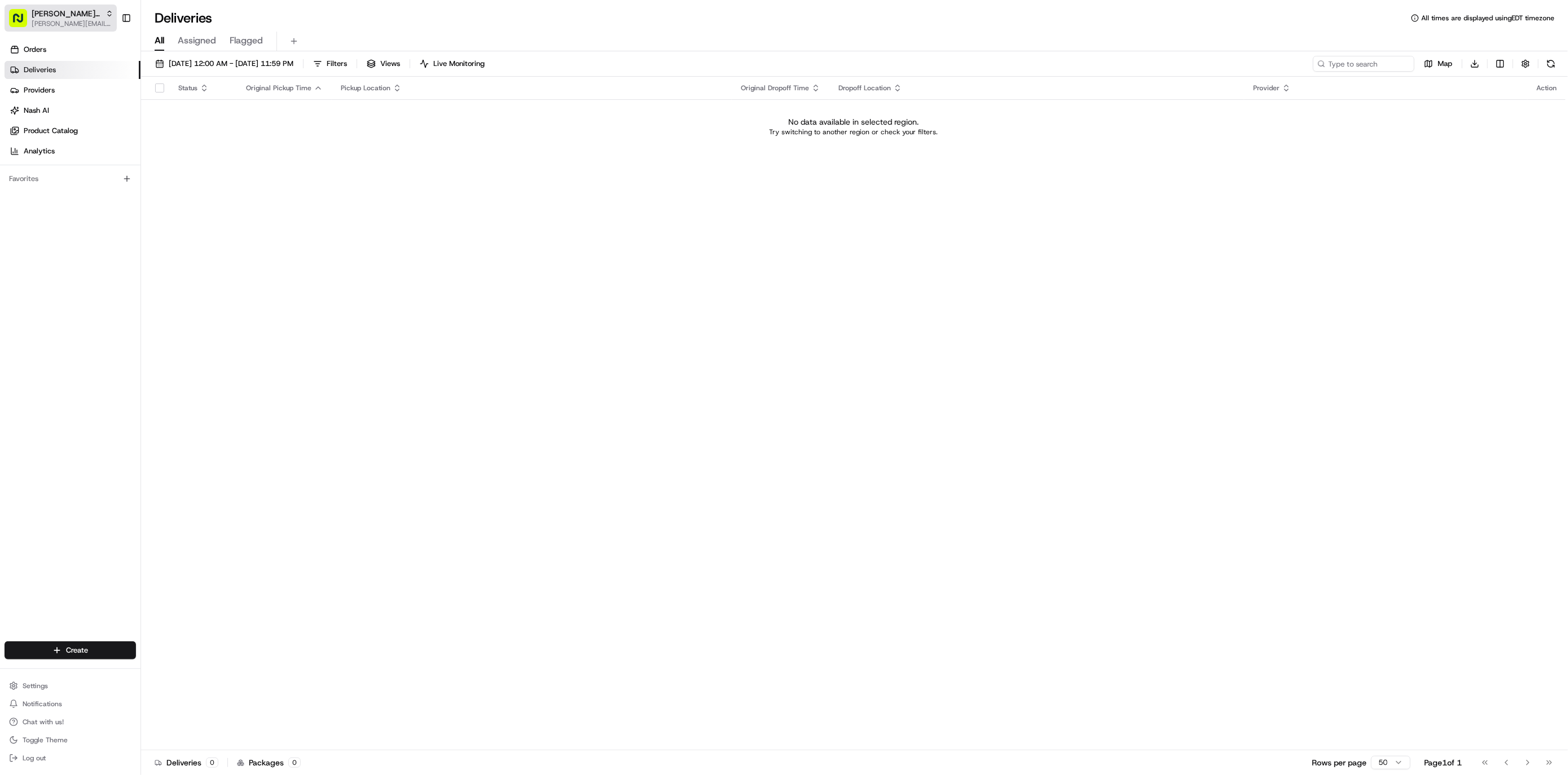
click at [73, 9] on span "[PERSON_NAME]'s Catering" at bounding box center [67, 13] width 69 height 11
type input "red's"
click at [168, 64] on div "Red's Best" at bounding box center [202, 59] width 164 height 23
click at [33, 53] on span "Orders" at bounding box center [35, 50] width 23 height 10
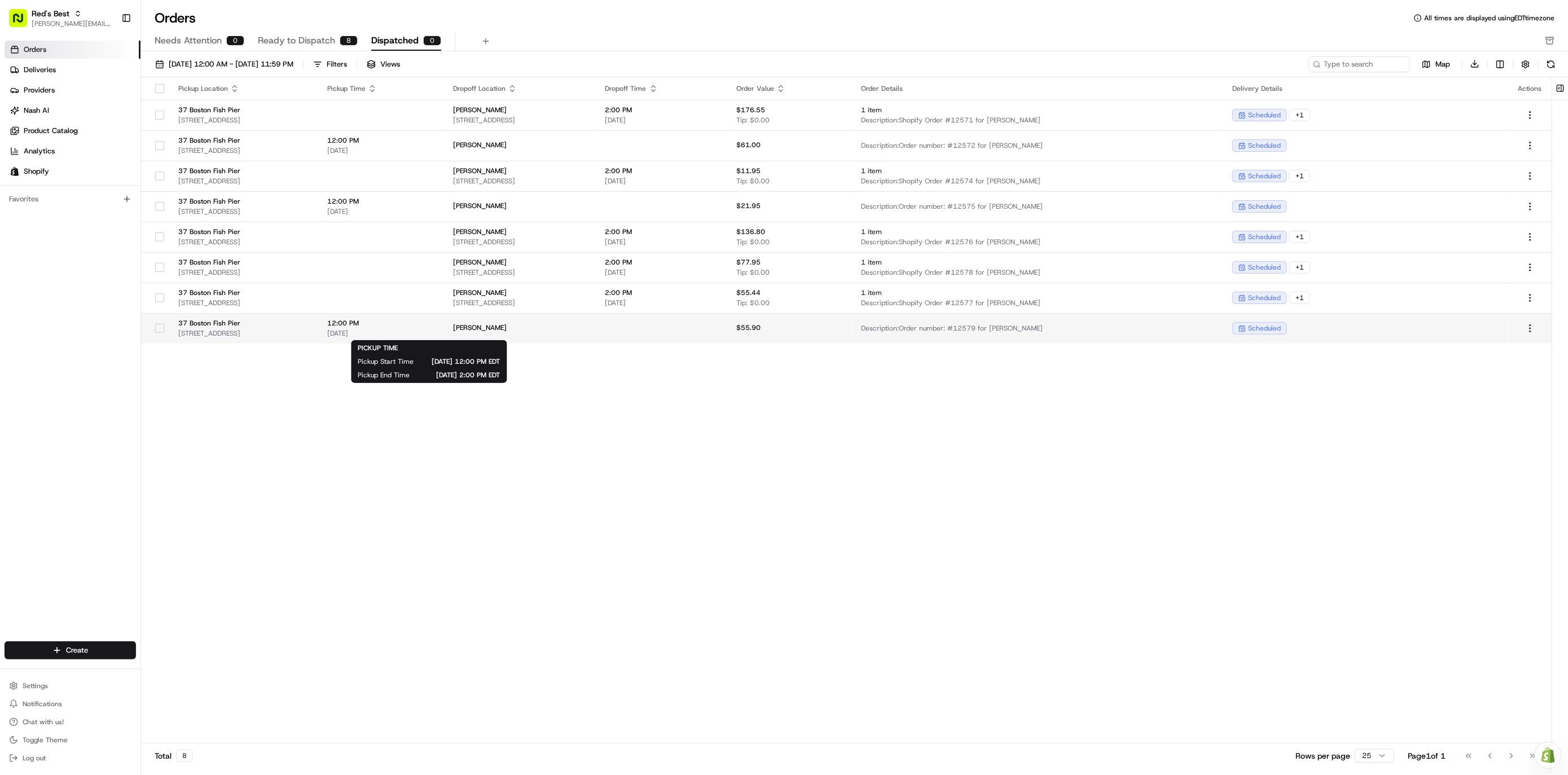
click at [420, 327] on span "12:00 PM" at bounding box center [381, 323] width 108 height 9
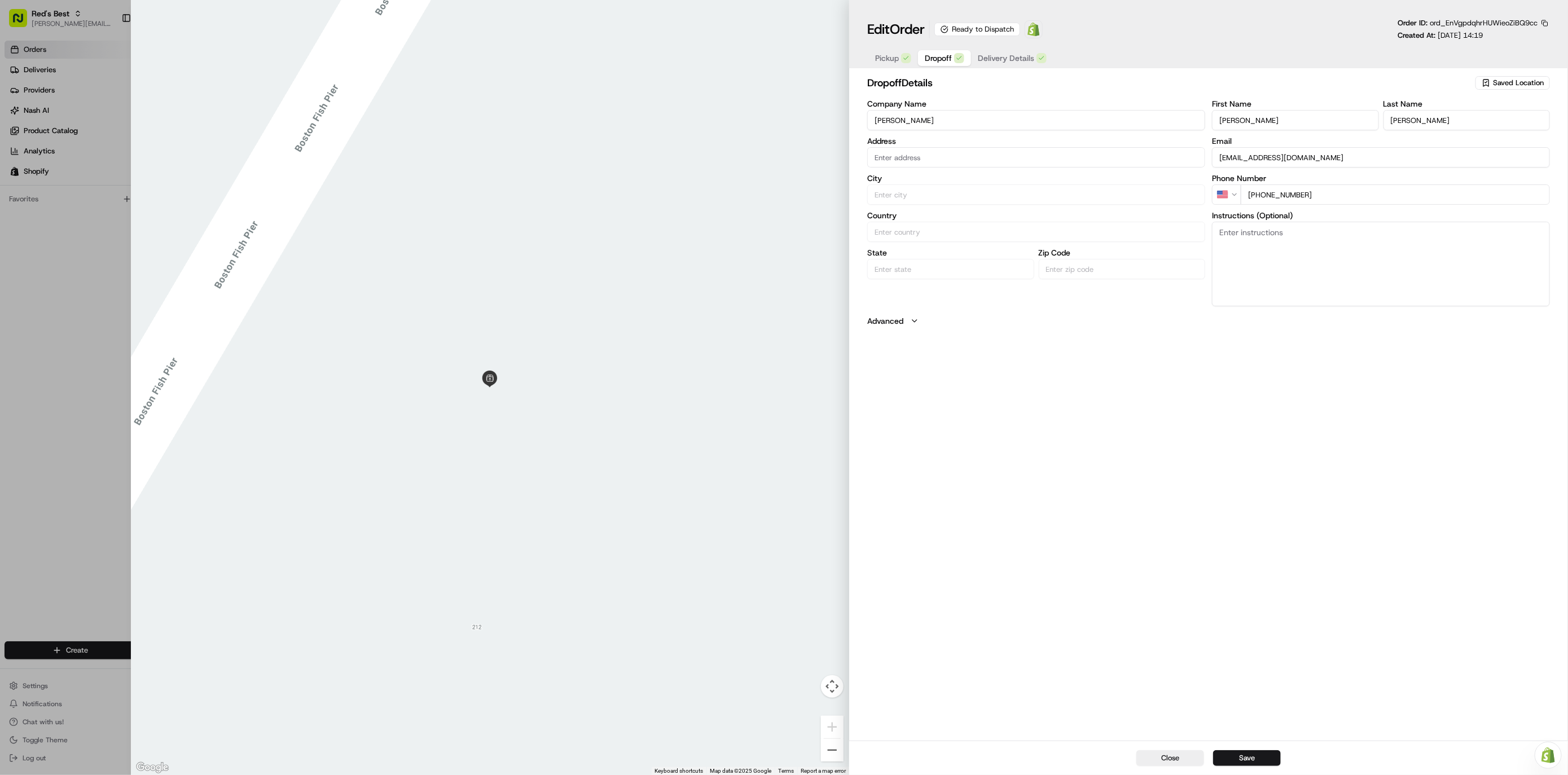
click at [934, 59] on span "Dropoff" at bounding box center [938, 58] width 27 height 11
click at [881, 57] on span "Pickup" at bounding box center [886, 58] width 23 height 11
